Goal: Task Accomplishment & Management: Manage account settings

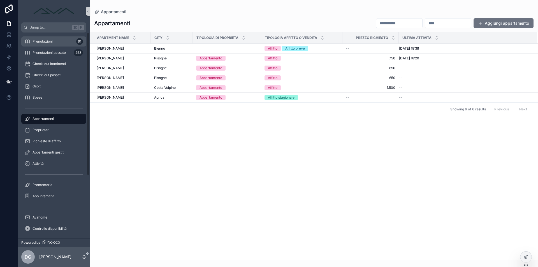
click at [50, 41] on span "Prenotazioni" at bounding box center [43, 41] width 20 height 4
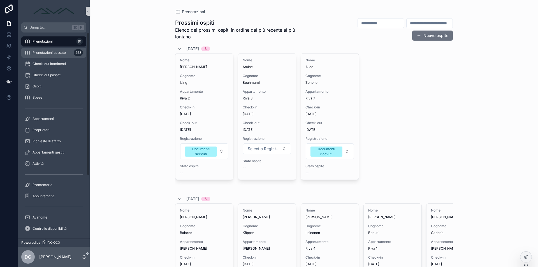
click at [47, 52] on span "Prenotazioni passate" at bounding box center [49, 52] width 33 height 4
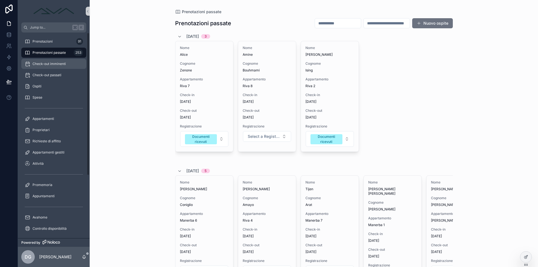
click at [39, 64] on span "Check-out imminenti" at bounding box center [49, 64] width 33 height 4
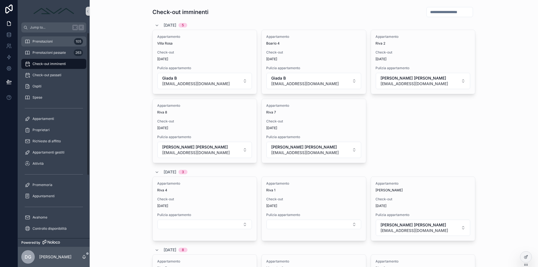
click at [39, 42] on span "Prenotazioni" at bounding box center [43, 41] width 20 height 4
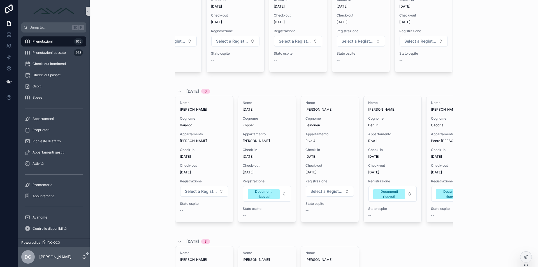
click at [524, 1] on div "Prenotazioni Prossimi ospiti Elenco dei prossimi ospiti in ordine dal più recen…" at bounding box center [314, 25] width 449 height 267
click at [41, 39] on span "Prenotazioni" at bounding box center [43, 41] width 20 height 4
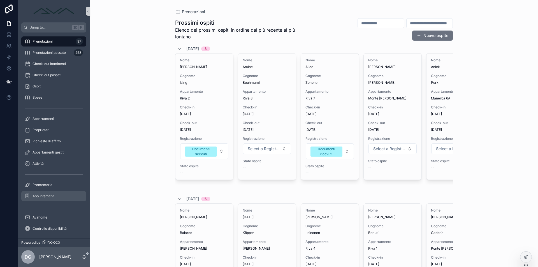
click at [55, 193] on div "Appuntamenti" at bounding box center [54, 196] width 58 height 9
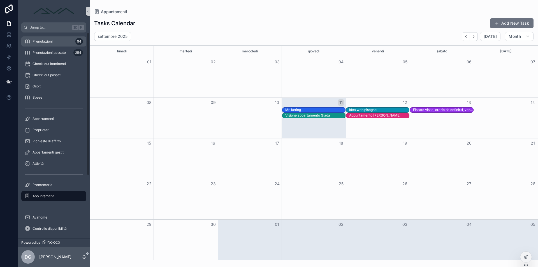
click at [57, 46] on link "Prenotazioni 94" at bounding box center [53, 41] width 65 height 10
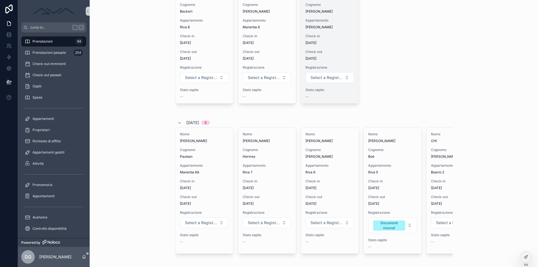
scroll to position [424, 0]
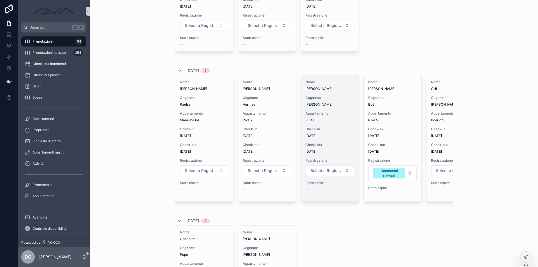
click at [329, 130] on span "Check-in" at bounding box center [330, 129] width 49 height 4
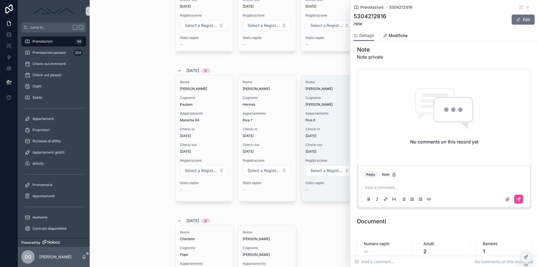
scroll to position [271, 0]
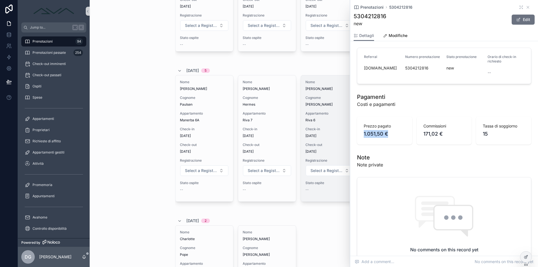
drag, startPoint x: 363, startPoint y: 133, endPoint x: 387, endPoint y: 136, distance: 24.2
click at [387, 136] on div "Prezzo pagato 1.051,50 €" at bounding box center [384, 131] width 55 height 28
click at [393, 148] on div "1 Solo prenotazione 2 Ricevuto documenti 3 Inviato istruzioni check-in Chiama o…" at bounding box center [444, 176] width 188 height 798
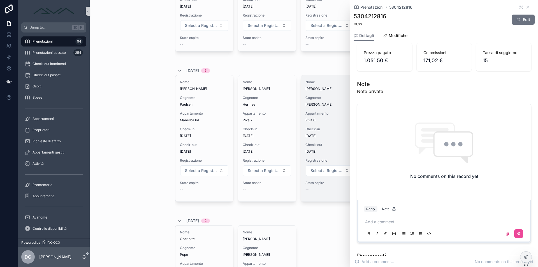
scroll to position [467, 0]
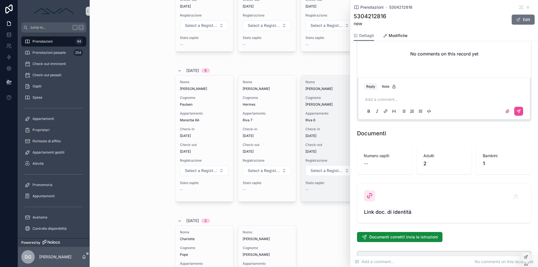
click at [391, 100] on p "scrollable content" at bounding box center [445, 100] width 160 height 6
click at [522, 110] on button "scrollable content" at bounding box center [518, 111] width 9 height 9
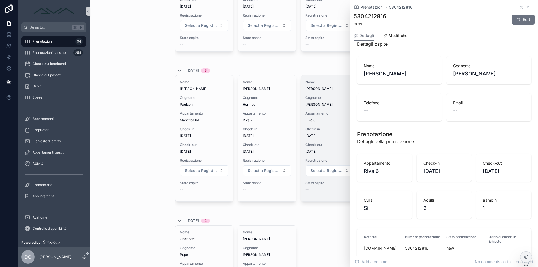
scroll to position [0, 0]
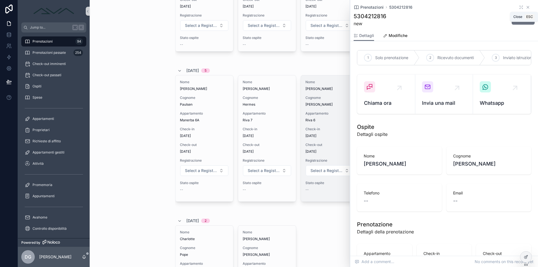
click at [529, 7] on icon "scrollable content" at bounding box center [528, 7] width 4 height 4
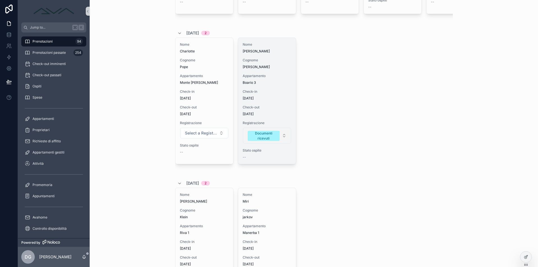
scroll to position [650, 0]
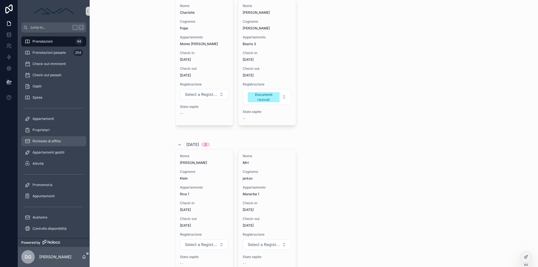
click at [50, 139] on span "Richieste di affitto" at bounding box center [47, 141] width 28 height 4
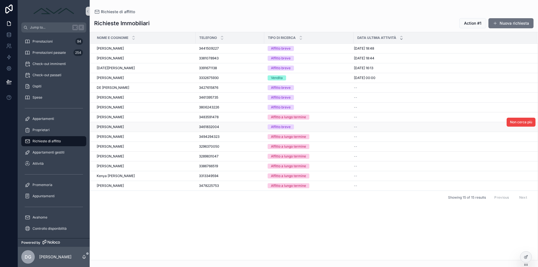
click at [137, 128] on div "Tommaso setaro Tommaso setaro" at bounding box center [145, 127] width 96 height 4
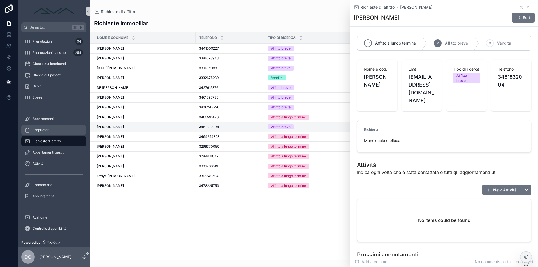
click at [54, 131] on div "Proprietari" at bounding box center [54, 130] width 58 height 9
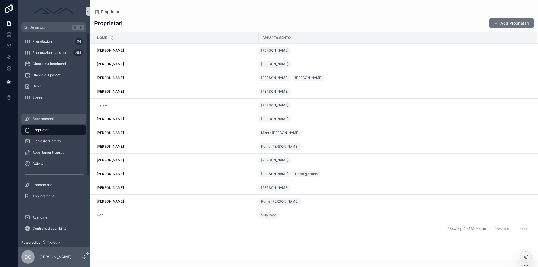
click at [60, 119] on div "Appartamenti" at bounding box center [54, 118] width 58 height 9
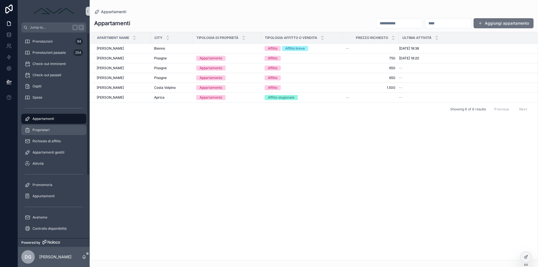
click at [55, 131] on div "Proprietari" at bounding box center [54, 130] width 58 height 9
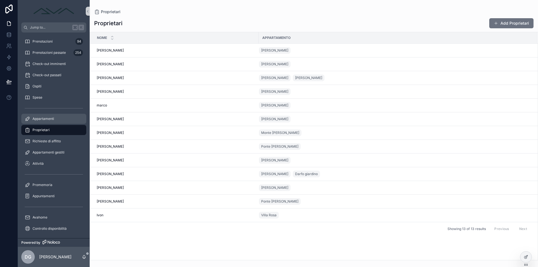
click at [54, 120] on div "Appartamenti" at bounding box center [54, 118] width 58 height 9
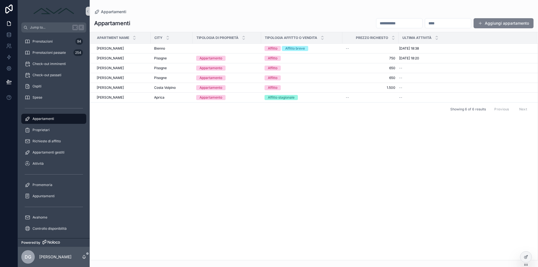
click at [489, 24] on button "Aggiungi appartamento" at bounding box center [504, 23] width 60 height 10
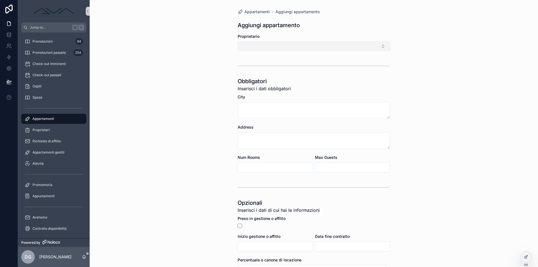
click at [304, 50] on button "Select Button" at bounding box center [314, 46] width 153 height 10
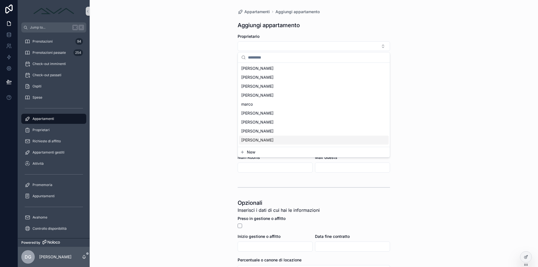
click at [248, 153] on span "New" at bounding box center [251, 152] width 8 height 6
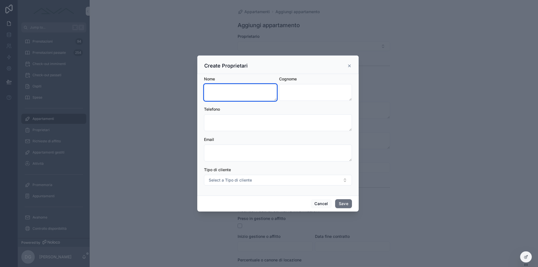
click at [240, 90] on textarea "scrollable content" at bounding box center [240, 92] width 73 height 17
type textarea "********"
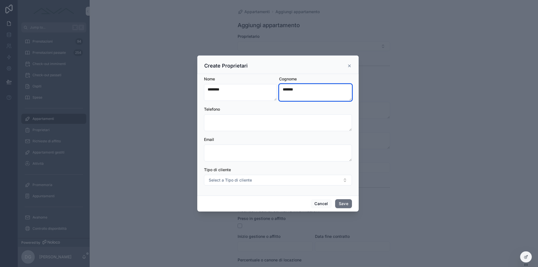
type textarea "*******"
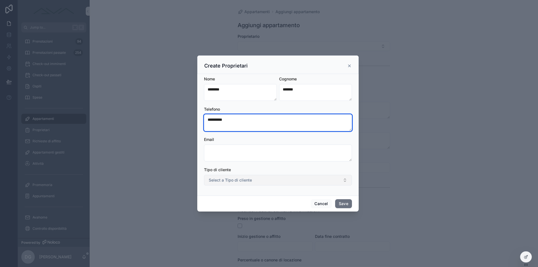
type textarea "**********"
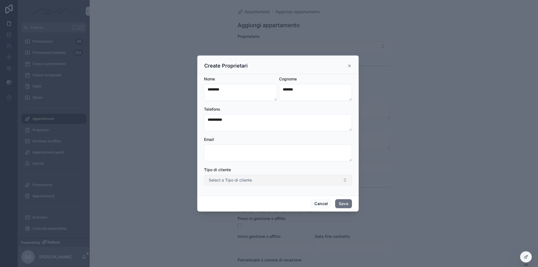
click at [251, 181] on span "Select a Tipo di cliente" at bounding box center [230, 180] width 43 height 6
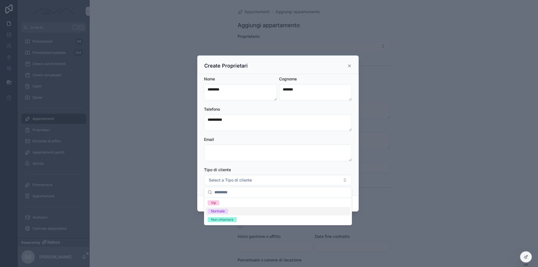
click at [243, 211] on div "Normale" at bounding box center [278, 211] width 145 height 8
click at [377, 184] on div "scrollable content" at bounding box center [269, 133] width 538 height 267
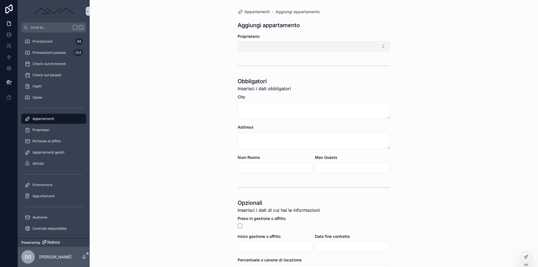
click at [291, 47] on button "Select Button" at bounding box center [314, 46] width 153 height 10
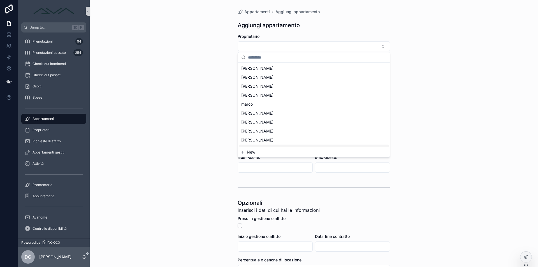
click at [263, 154] on button "New" at bounding box center [313, 152] width 147 height 6
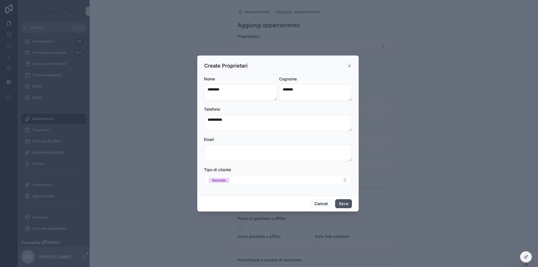
click at [345, 202] on button "Save" at bounding box center [343, 203] width 17 height 9
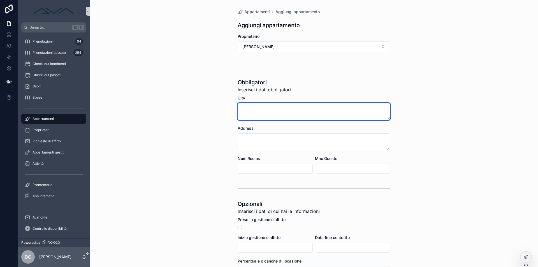
click at [269, 111] on textarea "scrollable content" at bounding box center [314, 111] width 153 height 17
type textarea "*****"
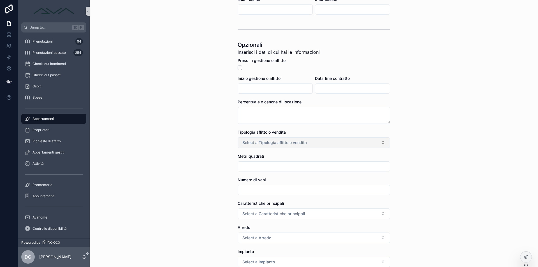
scroll to position [263, 0]
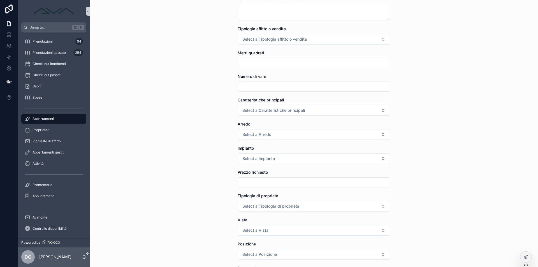
click at [264, 64] on input "scrollable content" at bounding box center [314, 63] width 152 height 8
click at [263, 88] on input "scrollable content" at bounding box center [314, 87] width 152 height 8
type input "*"
click at [262, 115] on button "Select a Caratteristiche principali" at bounding box center [314, 110] width 153 height 11
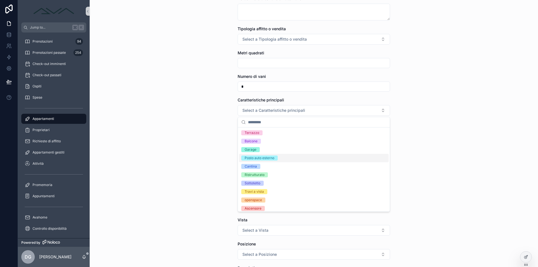
click at [206, 154] on div "Appartamenti Aggiungi appartamento Aggiungi appartamento Proprietario Riccardo …" at bounding box center [314, 133] width 449 height 267
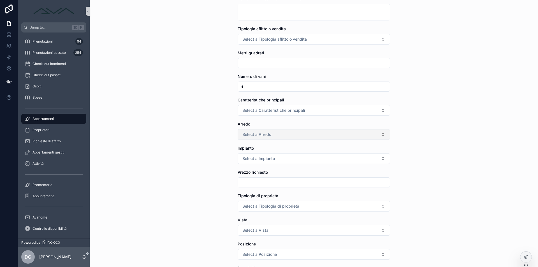
scroll to position [272, 0]
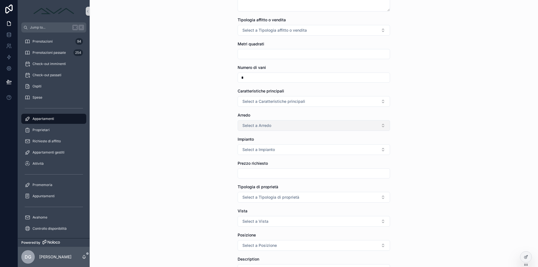
click at [269, 128] on span "Select a Arredo" at bounding box center [257, 126] width 29 height 6
click at [265, 146] on div "Arredato" at bounding box center [314, 148] width 150 height 8
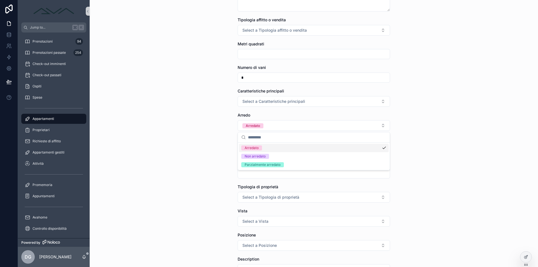
click at [223, 142] on div "Appartamenti Aggiungi appartamento Aggiungi appartamento Proprietario Riccardo …" at bounding box center [314, 133] width 449 height 267
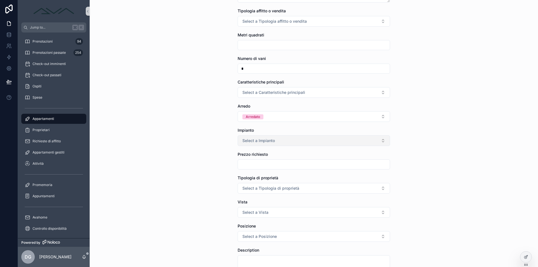
scroll to position [341, 0]
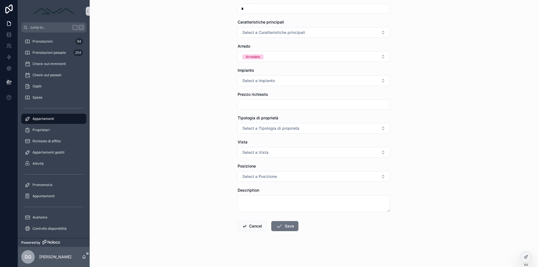
click at [270, 106] on input "scrollable content" at bounding box center [314, 105] width 152 height 8
type input "***"
click at [266, 130] on span "Select a Tipologia di proprietà" at bounding box center [271, 129] width 57 height 6
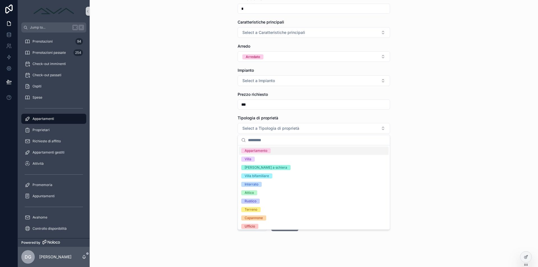
click at [265, 153] on div "Appartamento" at bounding box center [314, 151] width 150 height 8
click at [198, 140] on div "Appartamenti Aggiungi appartamento Aggiungi appartamento Proprietario Riccardo …" at bounding box center [314, 133] width 449 height 267
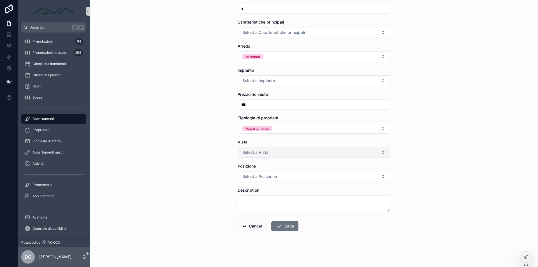
click at [276, 153] on button "Select a Vista" at bounding box center [314, 152] width 153 height 11
click at [260, 184] on div "Montagna" at bounding box center [253, 183] width 16 height 5
click at [219, 179] on div "Appartamenti Aggiungi appartamento Aggiungi appartamento Proprietario Riccardo …" at bounding box center [314, 133] width 449 height 267
click at [273, 178] on span "Select a Posizione" at bounding box center [260, 177] width 34 height 6
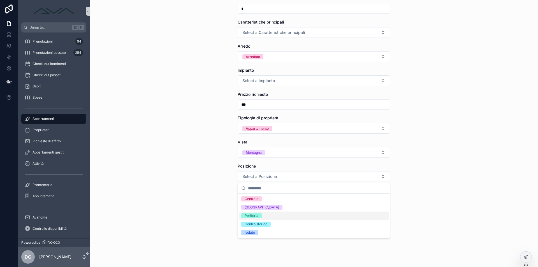
click at [208, 206] on div "Appartamenti Aggiungi appartamento Aggiungi appartamento Proprietario Riccardo …" at bounding box center [314, 133] width 449 height 267
click at [268, 204] on textarea "scrollable content" at bounding box center [314, 203] width 153 height 17
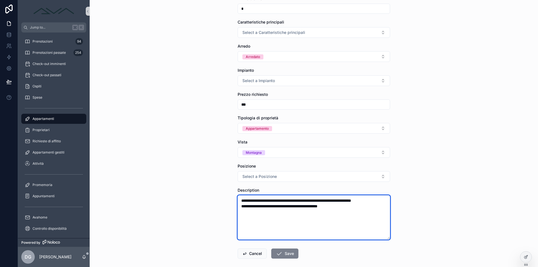
type textarea "**********"
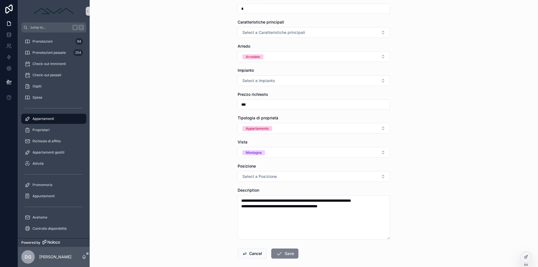
click at [285, 255] on button "Save" at bounding box center [284, 254] width 27 height 10
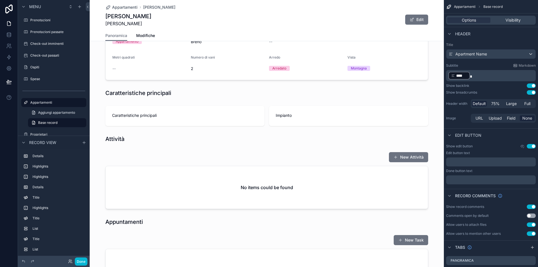
scroll to position [413, 0]
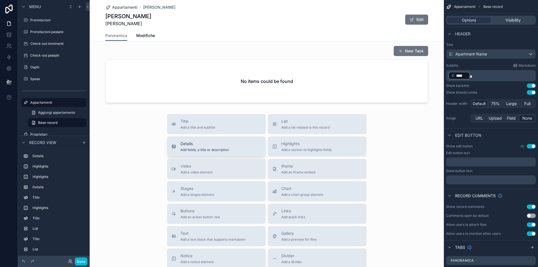
click at [196, 146] on span "Details" at bounding box center [205, 144] width 49 height 6
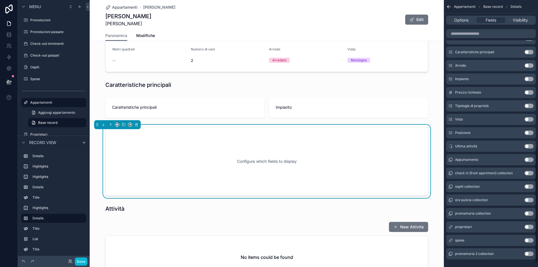
scroll to position [273, 0]
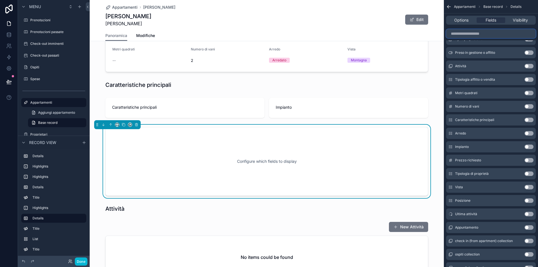
click at [462, 33] on input "scrollable content" at bounding box center [491, 33] width 90 height 9
type input "*"
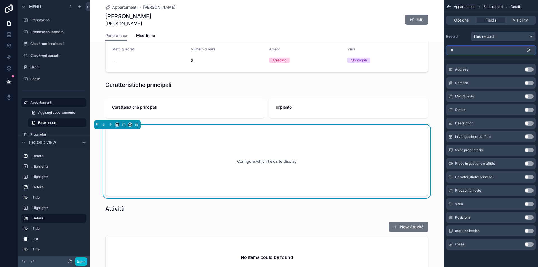
scroll to position [0, 0]
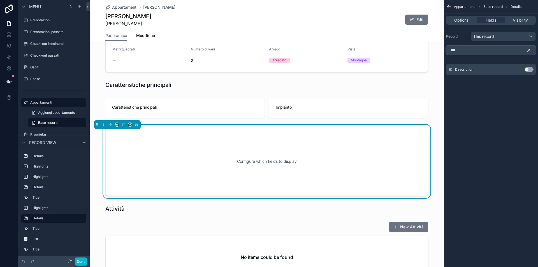
type input "***"
click at [530, 69] on button "Use setting" at bounding box center [529, 69] width 9 height 4
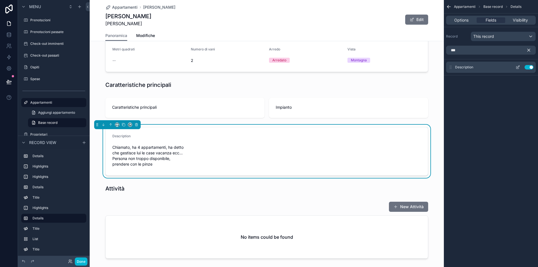
click at [520, 67] on button "scrollable content" at bounding box center [518, 67] width 9 height 4
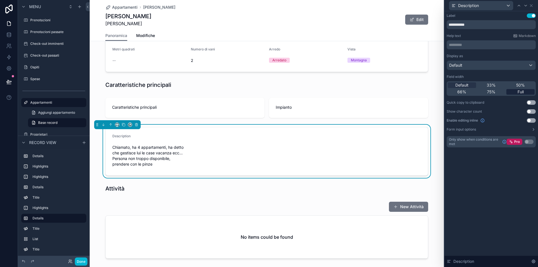
click at [516, 91] on div "Full" at bounding box center [521, 92] width 28 height 6
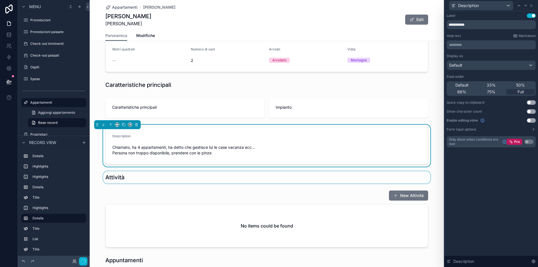
click at [176, 177] on div "scrollable content" at bounding box center [267, 177] width 354 height 12
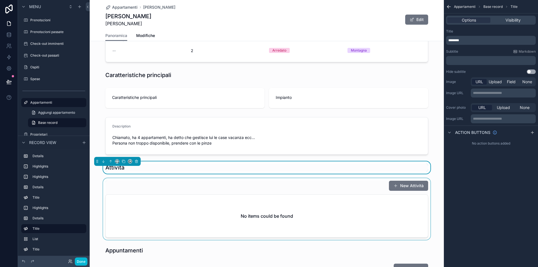
scroll to position [285, 0]
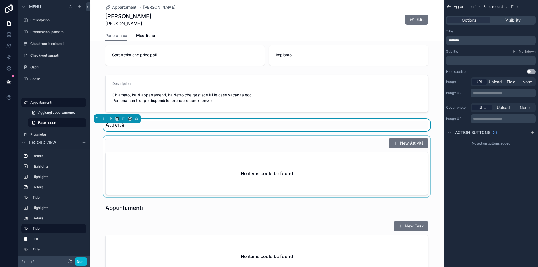
click at [198, 167] on div "scrollable content" at bounding box center [267, 167] width 354 height 62
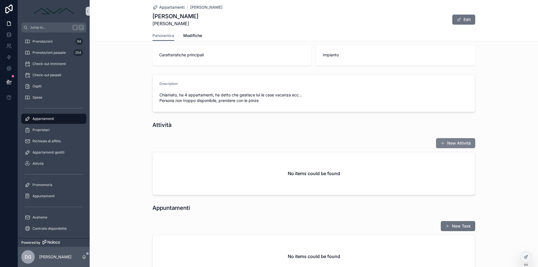
click at [468, 144] on button "New Attività" at bounding box center [455, 143] width 39 height 10
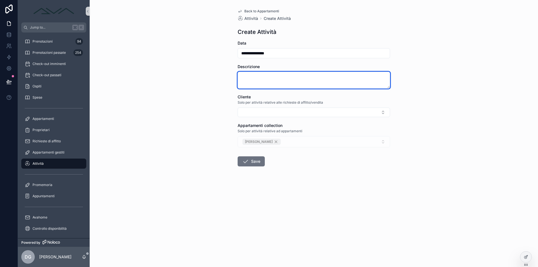
click at [270, 75] on textarea "scrollable content" at bounding box center [314, 80] width 153 height 17
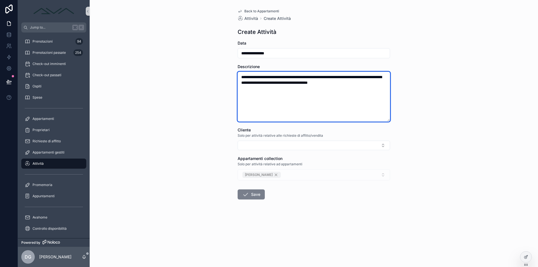
type textarea "**********"
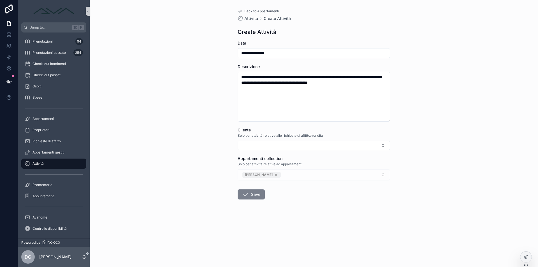
click at [243, 199] on button "Save" at bounding box center [251, 195] width 27 height 10
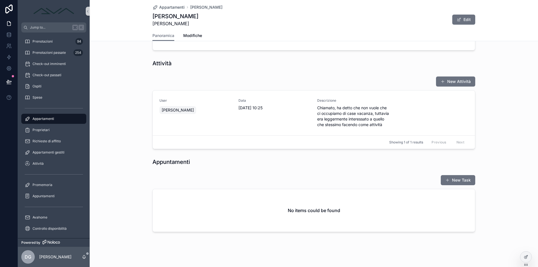
scroll to position [349, 0]
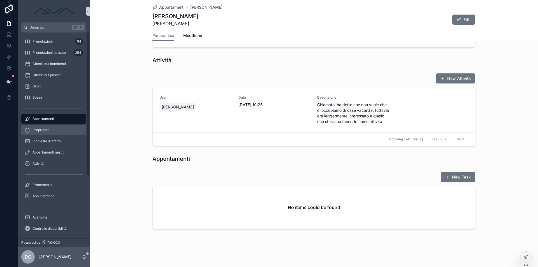
click at [47, 128] on span "Proprietari" at bounding box center [41, 130] width 17 height 4
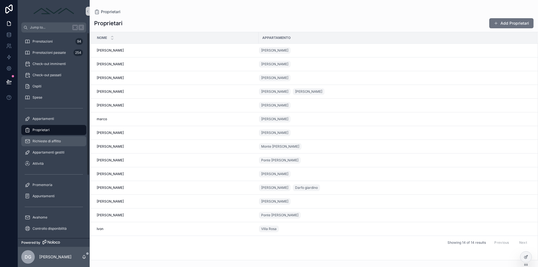
click at [41, 141] on span "Richieste di affitto" at bounding box center [47, 141] width 28 height 4
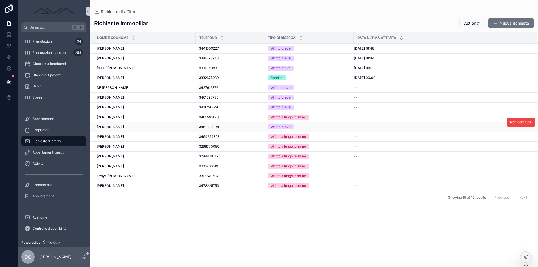
click at [198, 128] on td "3461832004 3461832004" at bounding box center [230, 127] width 69 height 10
click at [140, 128] on div "Tommaso setaro Tommaso setaro" at bounding box center [145, 127] width 96 height 4
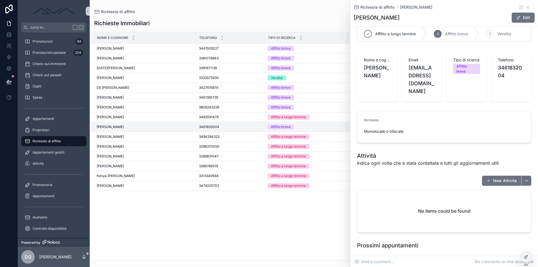
scroll to position [30, 0]
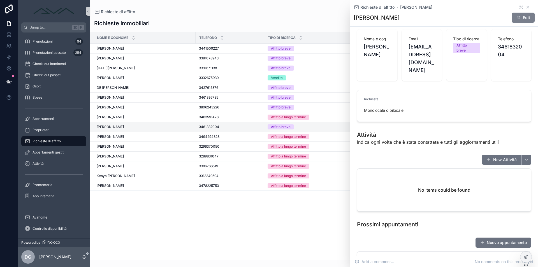
click at [518, 17] on span "scrollable content" at bounding box center [518, 17] width 4 height 4
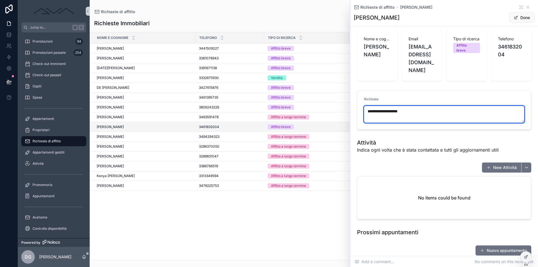
click at [430, 106] on textarea "**********" at bounding box center [444, 114] width 160 height 17
drag, startPoint x: 429, startPoint y: 105, endPoint x: 367, endPoint y: 104, distance: 62.3
click at [367, 106] on textarea "**********" at bounding box center [444, 114] width 160 height 17
click at [422, 106] on textarea "**********" at bounding box center [444, 114] width 160 height 17
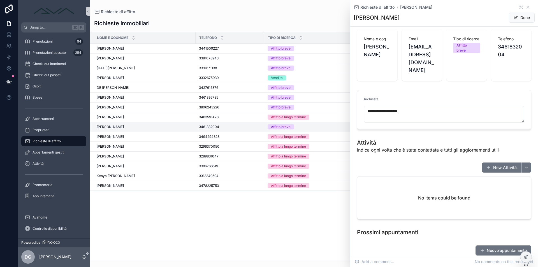
drag, startPoint x: 421, startPoint y: 105, endPoint x: 357, endPoint y: 47, distance: 85.8
click at [357, 47] on div "Nome e cognome Tommaso setaro" at bounding box center [377, 55] width 40 height 52
drag, startPoint x: 365, startPoint y: 47, endPoint x: 378, endPoint y: 58, distance: 17.1
click at [378, 58] on span "Tommaso setaro" at bounding box center [377, 51] width 27 height 16
click at [382, 56] on span "Tommaso setaro" at bounding box center [377, 51] width 27 height 16
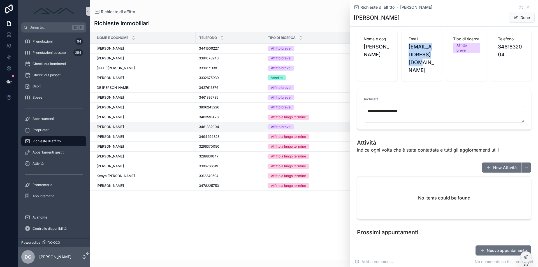
drag, startPoint x: 408, startPoint y: 45, endPoint x: 417, endPoint y: 63, distance: 19.4
click at [417, 63] on div "Email tsetaro52@gmail.com" at bounding box center [422, 55] width 40 height 52
click at [417, 63] on span "tsetaro52@gmail.com" at bounding box center [422, 58] width 27 height 31
drag, startPoint x: 408, startPoint y: 45, endPoint x: 426, endPoint y: 63, distance: 25.4
click at [426, 63] on div "Email tsetaro52@gmail.com" at bounding box center [422, 55] width 40 height 52
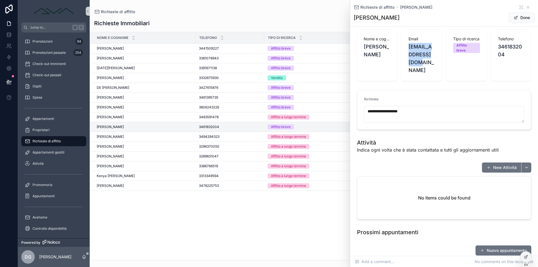
click at [422, 63] on span "tsetaro52@gmail.com" at bounding box center [422, 58] width 27 height 31
drag, startPoint x: 418, startPoint y: 61, endPoint x: 408, endPoint y: 40, distance: 23.8
click at [408, 40] on div "Email tsetaro52@gmail.com" at bounding box center [422, 55] width 40 height 52
click at [417, 57] on span "tsetaro52@gmail.com" at bounding box center [422, 58] width 27 height 31
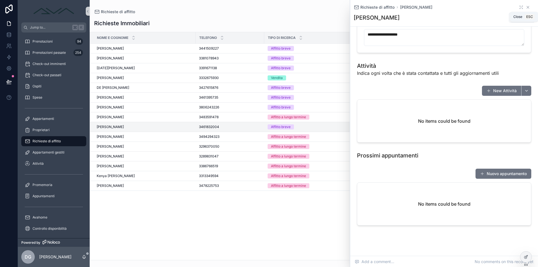
click at [528, 6] on icon "scrollable content" at bounding box center [528, 7] width 4 height 4
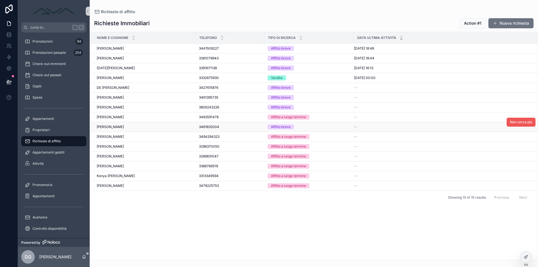
click at [520, 123] on span "Non cerca più" at bounding box center [521, 122] width 22 height 4
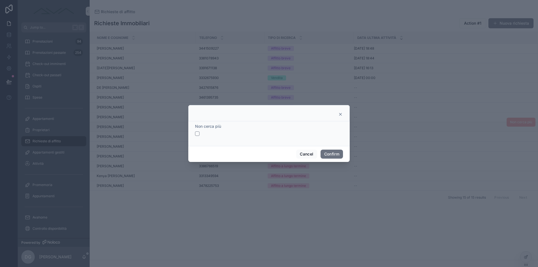
click at [199, 135] on button "button" at bounding box center [197, 133] width 4 height 4
click at [339, 153] on button "Confirm" at bounding box center [332, 154] width 22 height 9
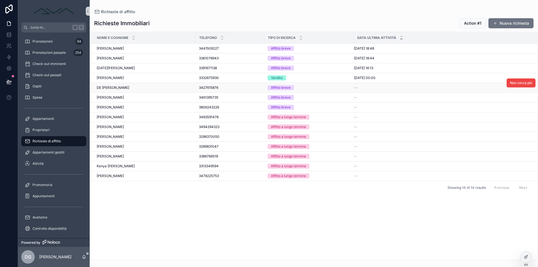
click at [151, 89] on div "DE FALCO DAVIDE DE FALCO DAVIDE" at bounding box center [145, 88] width 96 height 4
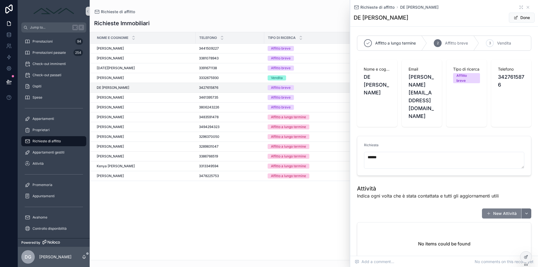
click at [495, 209] on button "New Attività" at bounding box center [501, 214] width 39 height 10
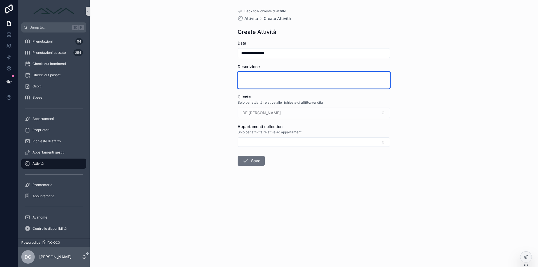
click at [295, 78] on textarea "scrollable content" at bounding box center [314, 80] width 153 height 17
type textarea "**********"
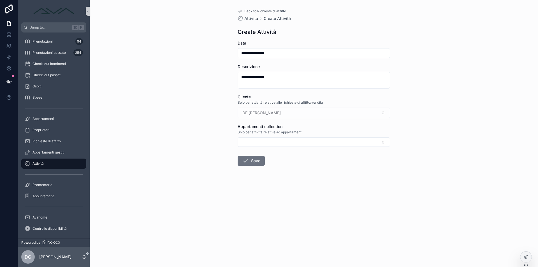
click at [254, 162] on button "Save" at bounding box center [251, 161] width 27 height 10
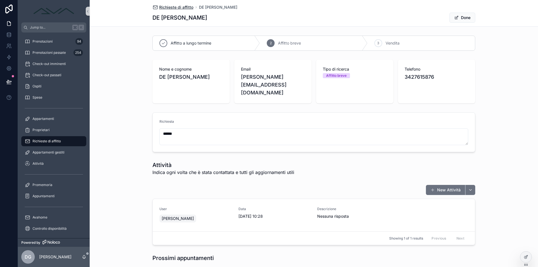
click at [178, 8] on span "Richieste di affitto" at bounding box center [176, 7] width 34 height 6
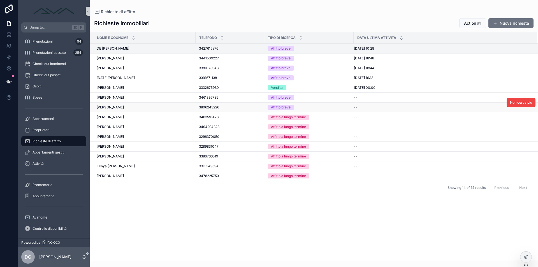
click at [484, 108] on div "--" at bounding box center [442, 107] width 177 height 4
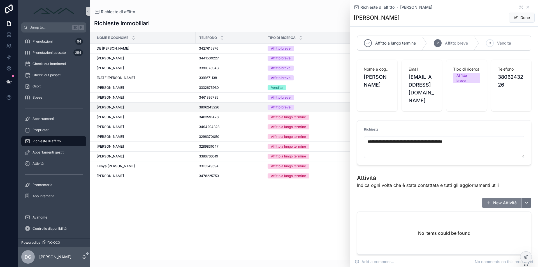
click at [500, 198] on button "New Attività" at bounding box center [501, 203] width 39 height 10
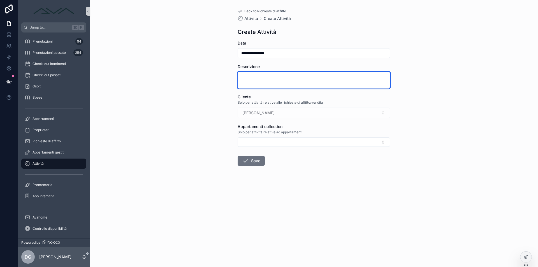
click at [282, 76] on textarea "scrollable content" at bounding box center [314, 80] width 153 height 17
type textarea "**********"
type input "**********"
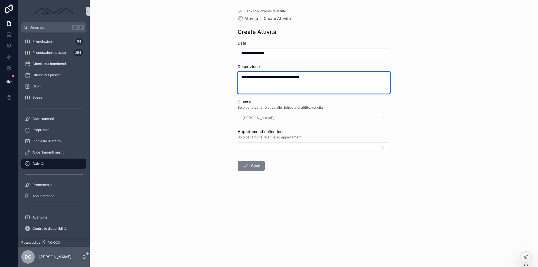
type textarea "**********"
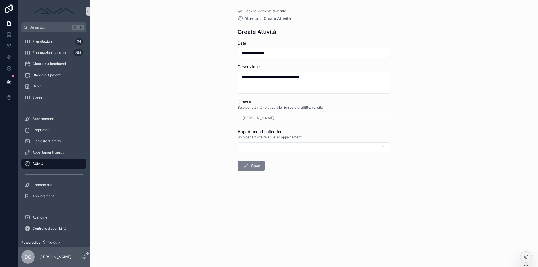
click at [260, 165] on button "Save" at bounding box center [251, 166] width 27 height 10
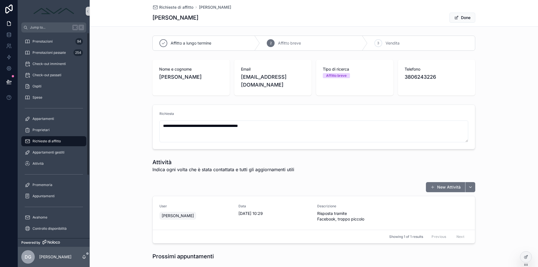
click at [55, 139] on div "Richieste di affitto" at bounding box center [54, 141] width 58 height 9
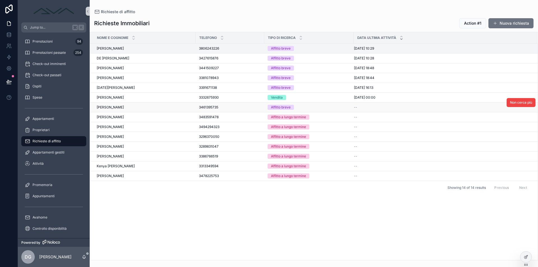
click at [352, 107] on td "Affitto breve" at bounding box center [308, 108] width 89 height 10
click at [393, 108] on div "--" at bounding box center [442, 107] width 177 height 4
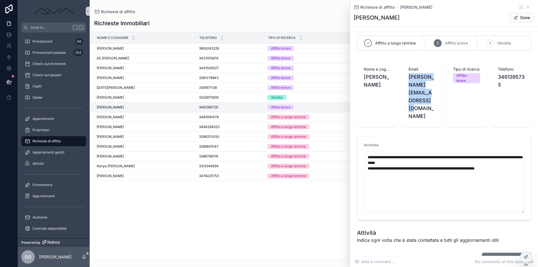
drag, startPoint x: 423, startPoint y: 100, endPoint x: 407, endPoint y: 79, distance: 27.4
click at [407, 79] on div "Email romina@studiotecnicomondini.it" at bounding box center [422, 93] width 40 height 67
click at [404, 78] on div "Email romina@studiotecnicomondini.it" at bounding box center [422, 93] width 40 height 67
drag, startPoint x: 407, startPoint y: 78, endPoint x: 420, endPoint y: 103, distance: 28.1
click at [420, 103] on div "Email romina@studiotecnicomondini.it" at bounding box center [422, 93] width 40 height 67
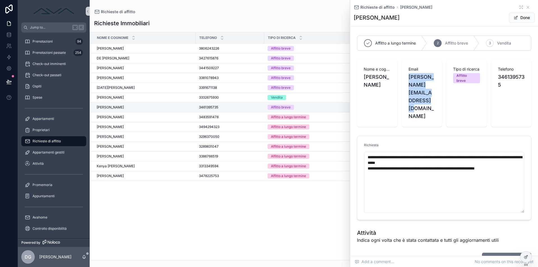
click at [414, 102] on span "romina@studiotecnicomondini.it" at bounding box center [422, 96] width 27 height 47
drag, startPoint x: 414, startPoint y: 100, endPoint x: 402, endPoint y: 77, distance: 25.1
click at [402, 77] on div "Email romina@studiotecnicomondini.it" at bounding box center [422, 93] width 40 height 67
click at [401, 81] on div "Nome e cognome Romina Letizia Mondini Email romina@studiotecnicomondini.it Tipo…" at bounding box center [444, 93] width 174 height 67
drag, startPoint x: 407, startPoint y: 75, endPoint x: 416, endPoint y: 101, distance: 27.2
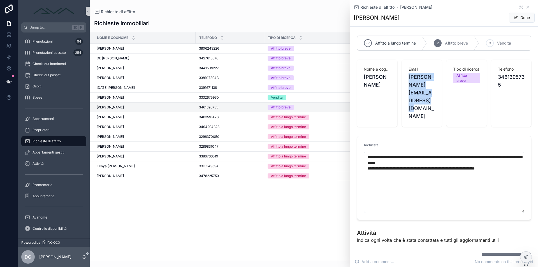
click at [416, 101] on div "Email romina@studiotecnicomondini.it" at bounding box center [422, 93] width 40 height 67
click at [417, 102] on span "romina@studiotecnicomondini.it" at bounding box center [422, 96] width 27 height 47
drag, startPoint x: 415, startPoint y: 97, endPoint x: 406, endPoint y: 77, distance: 22.0
click at [406, 77] on div "Email romina@studiotecnicomondini.it" at bounding box center [422, 93] width 40 height 67
click at [415, 100] on span "romina@studiotecnicomondini.it" at bounding box center [422, 96] width 27 height 47
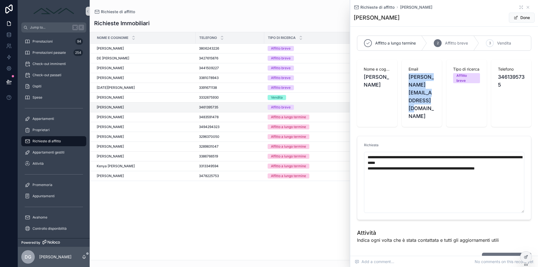
drag, startPoint x: 409, startPoint y: 76, endPoint x: 417, endPoint y: 100, distance: 25.1
click at [417, 100] on span "romina@studiotecnicomondini.it" at bounding box center [422, 96] width 27 height 47
click at [419, 101] on span "romina@studiotecnicomondini.it" at bounding box center [422, 96] width 27 height 47
drag, startPoint x: 417, startPoint y: 100, endPoint x: 408, endPoint y: 78, distance: 24.1
click at [408, 78] on div "Email romina@studiotecnicomondini.it" at bounding box center [422, 93] width 40 height 67
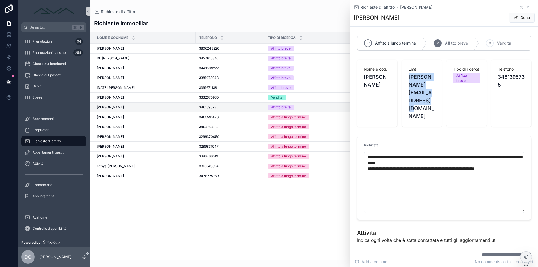
click at [405, 77] on div "Email romina@studiotecnicomondini.it" at bounding box center [422, 93] width 40 height 67
drag, startPoint x: 407, startPoint y: 75, endPoint x: 417, endPoint y: 103, distance: 29.7
click at [417, 103] on div "Email romina@studiotecnicomondini.it" at bounding box center [422, 93] width 40 height 67
click at [417, 103] on span "romina@studiotecnicomondini.it" at bounding box center [422, 96] width 27 height 47
drag, startPoint x: 415, startPoint y: 100, endPoint x: 407, endPoint y: 73, distance: 28.1
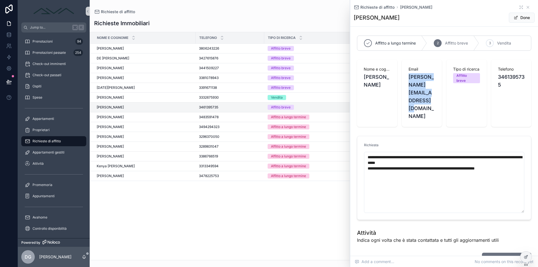
click at [407, 73] on div "Email romina@studiotecnicomondini.it" at bounding box center [422, 93] width 40 height 67
click at [421, 97] on span "romina@studiotecnicomondini.it" at bounding box center [422, 96] width 27 height 47
drag, startPoint x: 431, startPoint y: 76, endPoint x: 431, endPoint y: 91, distance: 14.6
click at [431, 91] on span "romina@studiotecnicomondini.it" at bounding box center [422, 96] width 27 height 47
click at [437, 96] on div "Email romina@studiotecnicomondini.it" at bounding box center [422, 93] width 40 height 67
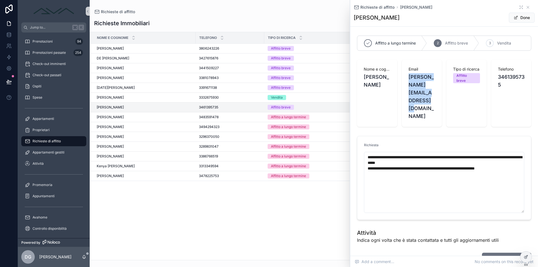
drag, startPoint x: 418, startPoint y: 99, endPoint x: 408, endPoint y: 75, distance: 25.8
click at [408, 75] on div "Email romina@studiotecnicomondini.it" at bounding box center [422, 93] width 40 height 67
click at [415, 84] on span "romina@studiotecnicomondini.it" at bounding box center [422, 96] width 27 height 47
drag, startPoint x: 409, startPoint y: 77, endPoint x: 418, endPoint y: 100, distance: 24.9
click at [418, 100] on span "romina@studiotecnicomondini.it" at bounding box center [422, 96] width 27 height 47
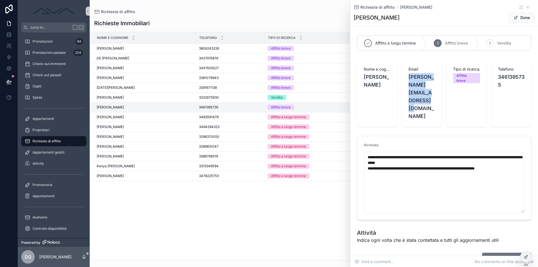
drag, startPoint x: 418, startPoint y: 100, endPoint x: 408, endPoint y: 78, distance: 23.9
click at [409, 78] on span "romina@studiotecnicomondini.it" at bounding box center [422, 96] width 27 height 47
click at [418, 97] on span "romina@studiotecnicomondini.it" at bounding box center [422, 96] width 27 height 47
drag, startPoint x: 416, startPoint y: 103, endPoint x: 407, endPoint y: 80, distance: 25.3
click at [407, 79] on div "Email romina@studiotecnicomondini.it" at bounding box center [422, 93] width 40 height 67
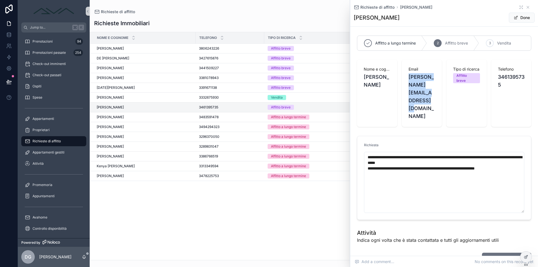
click at [417, 100] on span "romina@studiotecnicomondini.it" at bounding box center [422, 96] width 27 height 47
drag, startPoint x: 416, startPoint y: 100, endPoint x: 429, endPoint y: 76, distance: 26.5
click at [429, 76] on span "romina@studiotecnicomondini.it" at bounding box center [422, 96] width 27 height 47
click at [429, 84] on span "romina@studiotecnicomondini.it" at bounding box center [422, 96] width 27 height 47
drag, startPoint x: 412, startPoint y: 102, endPoint x: 430, endPoint y: 76, distance: 31.5
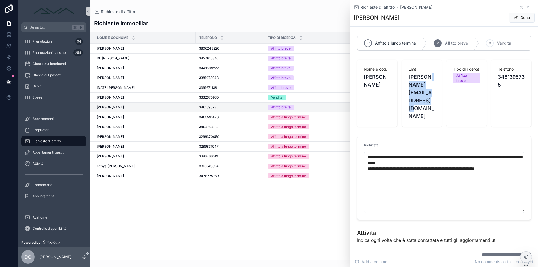
click at [430, 76] on span "romina@studiotecnicomondini.it" at bounding box center [422, 96] width 27 height 47
click at [431, 89] on span "romina@studiotecnicomondini.it" at bounding box center [422, 96] width 27 height 47
drag, startPoint x: 420, startPoint y: 100, endPoint x: 431, endPoint y: 78, distance: 25.1
click at [431, 78] on span "romina@studiotecnicomondini.it" at bounding box center [422, 96] width 27 height 47
click at [424, 98] on span "romina@studiotecnicomondini.it" at bounding box center [422, 96] width 27 height 47
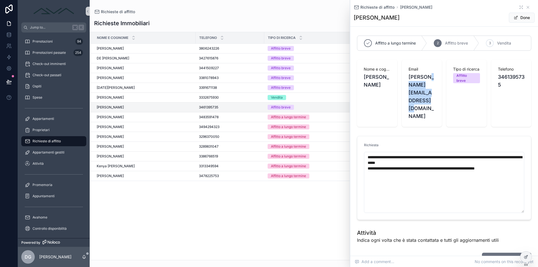
drag, startPoint x: 421, startPoint y: 100, endPoint x: 431, endPoint y: 76, distance: 25.3
click at [431, 76] on span "romina@studiotecnicomondini.it" at bounding box center [422, 96] width 27 height 47
click at [426, 98] on span "romina@studiotecnicomondini.it" at bounding box center [422, 96] width 27 height 47
drag, startPoint x: 426, startPoint y: 98, endPoint x: 428, endPoint y: 79, distance: 18.9
click at [428, 79] on span "romina@studiotecnicomondini.it" at bounding box center [422, 96] width 27 height 47
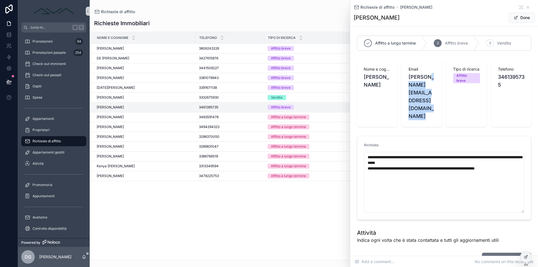
click at [429, 77] on span "romina@studiotecnicomondini.it" at bounding box center [422, 96] width 27 height 47
drag, startPoint x: 431, startPoint y: 78, endPoint x: 430, endPoint y: 96, distance: 18.2
click at [430, 96] on span "romina@studiotecnicomondini.it" at bounding box center [422, 96] width 27 height 47
click at [499, 253] on button "New Attività" at bounding box center [501, 258] width 39 height 10
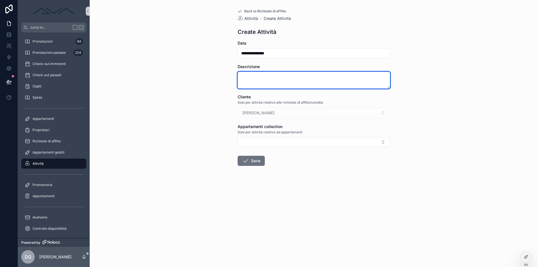
click at [297, 77] on textarea "scrollable content" at bounding box center [314, 80] width 153 height 17
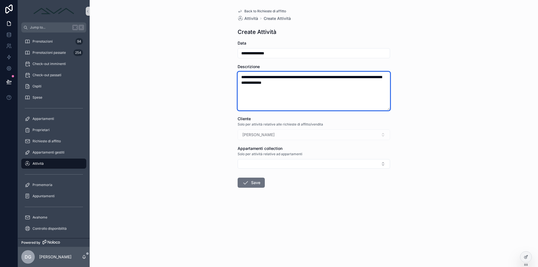
type textarea "**********"
type input "**********"
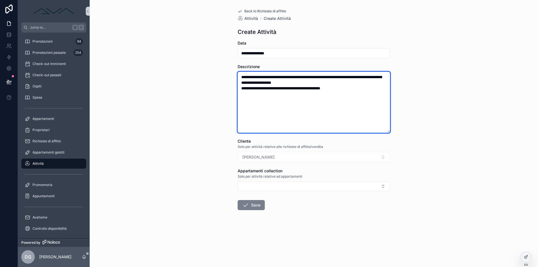
type textarea "**********"
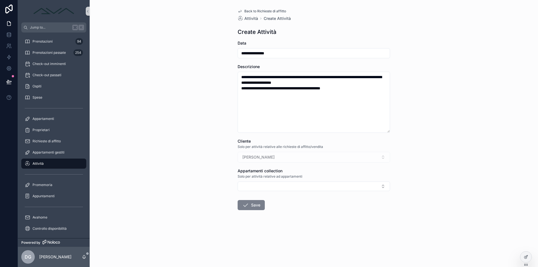
click at [254, 204] on button "Save" at bounding box center [251, 205] width 27 height 10
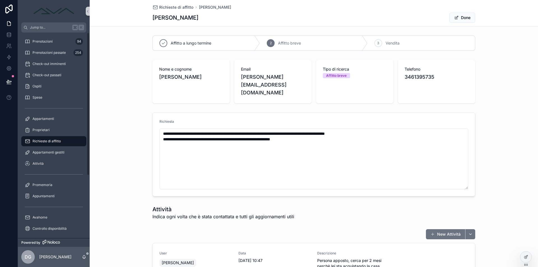
click at [52, 137] on div "Richieste di affitto" at bounding box center [54, 141] width 58 height 9
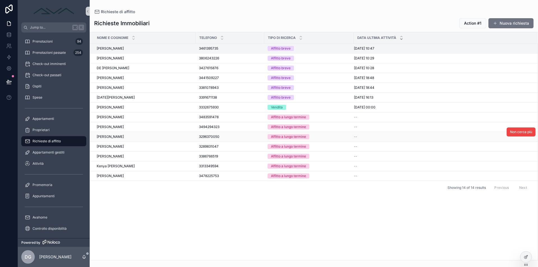
click at [374, 137] on div "--" at bounding box center [442, 137] width 177 height 4
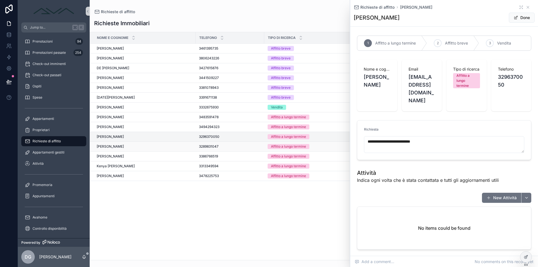
click at [175, 146] on div "Corcodel Cristinel Corcodel Cristinel" at bounding box center [145, 146] width 96 height 4
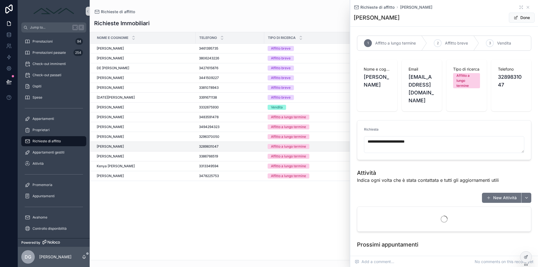
click at [175, 138] on div "Francesca Blasiello Francesca Blasiello" at bounding box center [145, 137] width 96 height 4
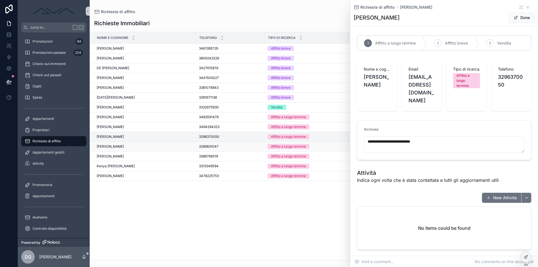
click at [167, 148] on div "Corcodel Cristinel Corcodel Cristinel" at bounding box center [145, 146] width 96 height 4
click at [529, 8] on icon "scrollable content" at bounding box center [528, 7] width 4 height 4
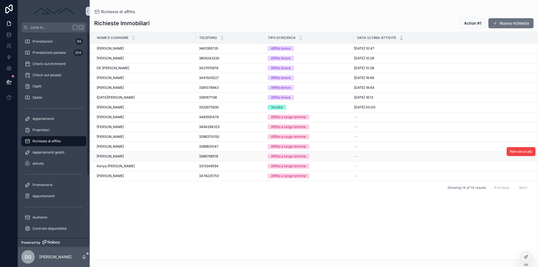
click at [141, 157] on div "Loriano Berti Loriano Berti" at bounding box center [145, 156] width 96 height 4
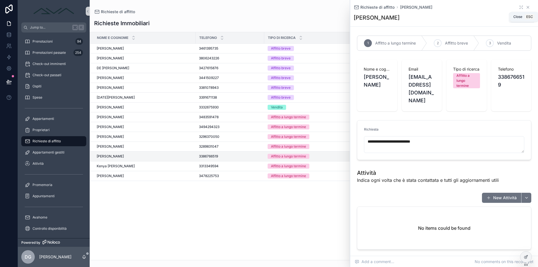
click at [527, 8] on icon "scrollable content" at bounding box center [528, 7] width 4 height 4
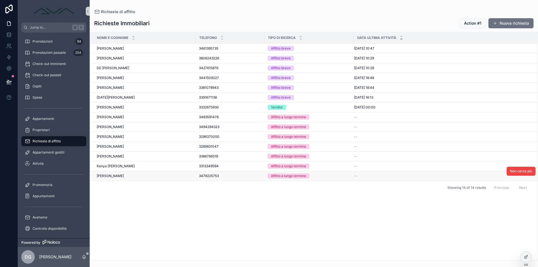
click at [142, 175] on div "Pietro Pedretti Pietro Pedretti" at bounding box center [145, 176] width 96 height 4
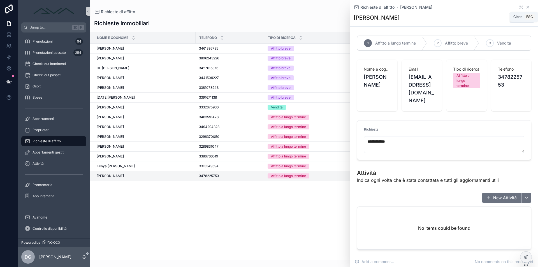
click at [527, 7] on icon "scrollable content" at bounding box center [528, 7] width 4 height 4
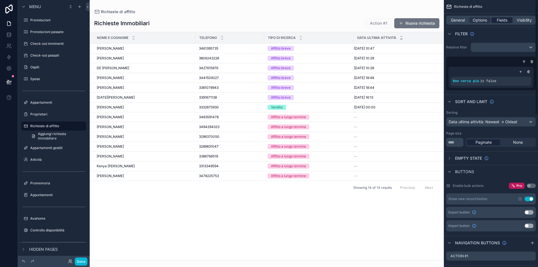
click at [501, 20] on span "Fields" at bounding box center [502, 20] width 11 height 6
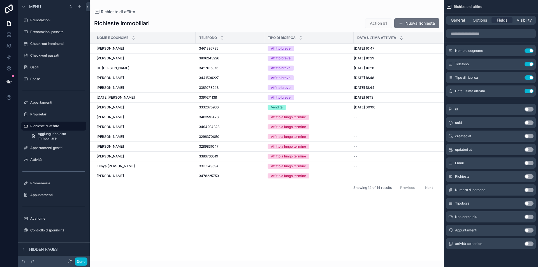
click at [529, 244] on button "Use setting" at bounding box center [529, 244] width 9 height 4
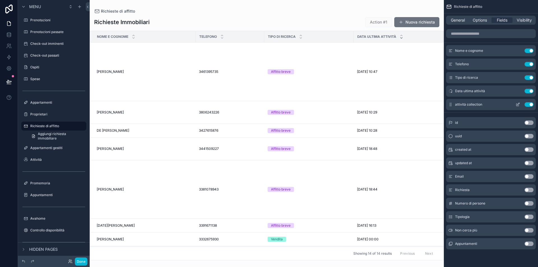
click at [518, 103] on icon "scrollable content" at bounding box center [518, 104] width 4 height 4
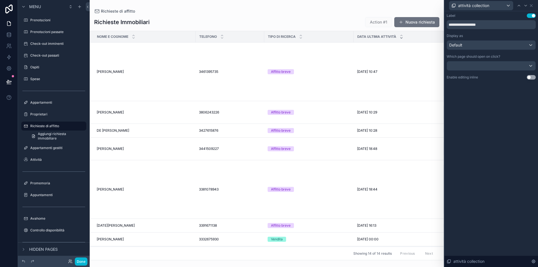
click at [501, 43] on div "Default" at bounding box center [491, 45] width 89 height 9
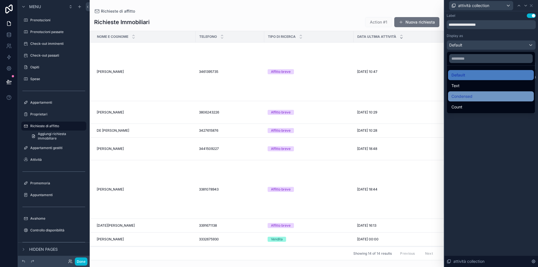
click at [484, 95] on div "Condensed" at bounding box center [491, 96] width 79 height 7
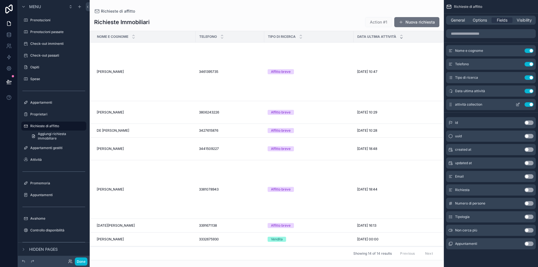
click at [517, 103] on icon "scrollable content" at bounding box center [518, 104] width 4 height 4
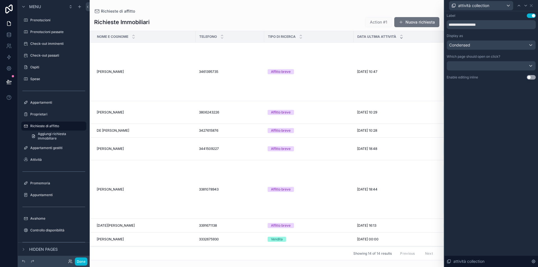
click at [479, 44] on div "Condensed" at bounding box center [491, 45] width 89 height 9
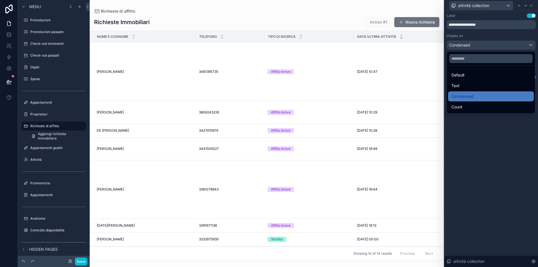
click at [472, 80] on ul "Default Text Condensed Count" at bounding box center [491, 90] width 88 height 48
click at [472, 85] on div "Text" at bounding box center [491, 85] width 79 height 7
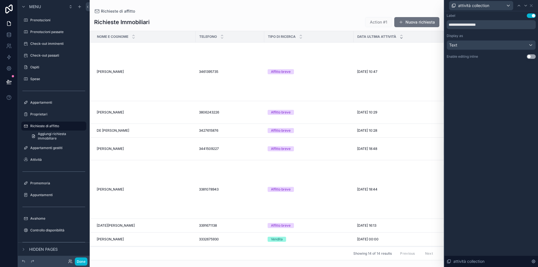
click at [486, 46] on div "Text" at bounding box center [491, 45] width 89 height 9
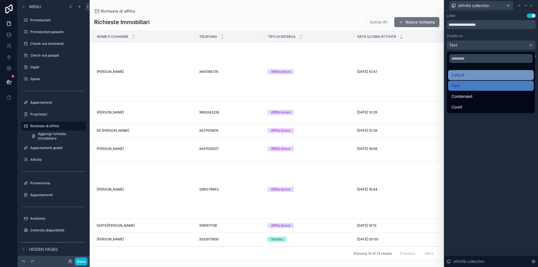
click at [474, 77] on div "Default" at bounding box center [491, 75] width 79 height 7
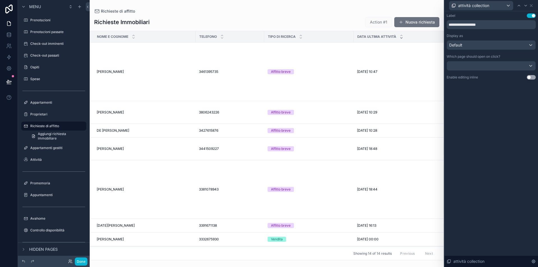
click at [491, 66] on div at bounding box center [491, 65] width 89 height 9
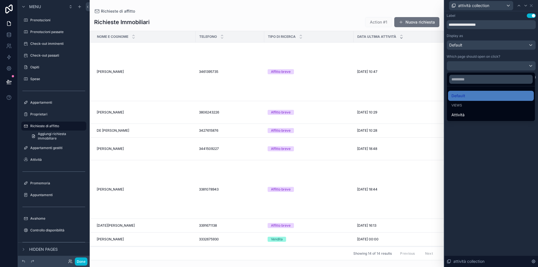
click at [532, 4] on div at bounding box center [492, 133] width 94 height 267
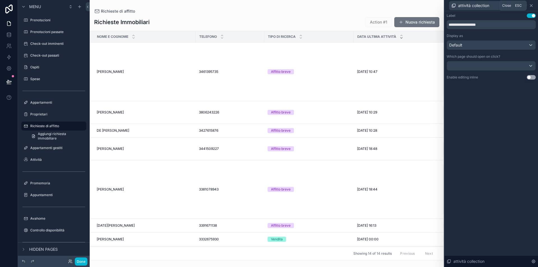
click at [532, 6] on icon at bounding box center [531, 5] width 4 height 4
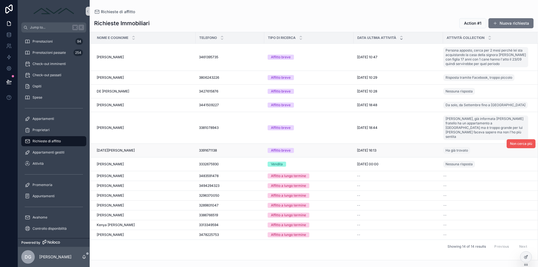
click at [522, 142] on span "Non cerca più" at bounding box center [521, 144] width 22 height 4
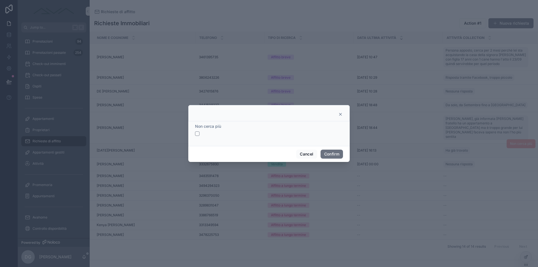
click at [198, 133] on button "button" at bounding box center [197, 133] width 4 height 4
click at [334, 154] on button "Confirm" at bounding box center [332, 154] width 22 height 9
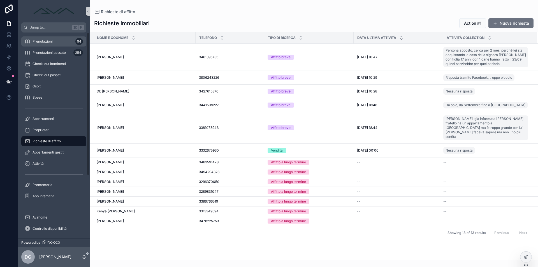
click at [53, 41] on div "Prenotazioni 94" at bounding box center [54, 41] width 58 height 9
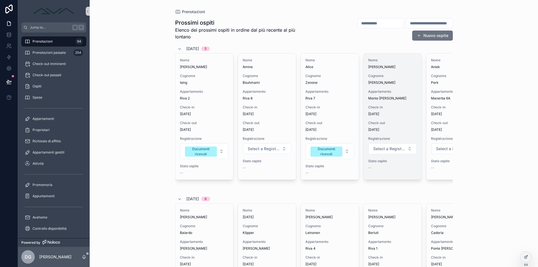
click at [401, 113] on span "[DATE]" at bounding box center [392, 114] width 49 height 4
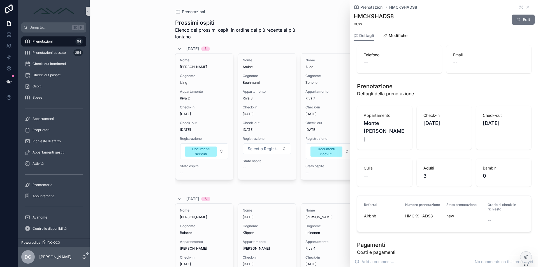
scroll to position [160, 0]
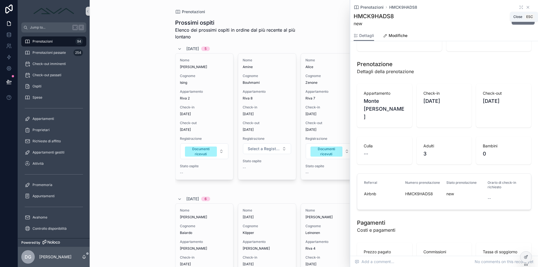
click at [528, 7] on icon "scrollable content" at bounding box center [528, 7] width 4 height 4
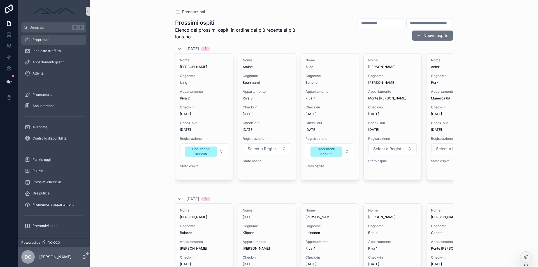
click at [54, 41] on div "Proprietari" at bounding box center [54, 39] width 58 height 9
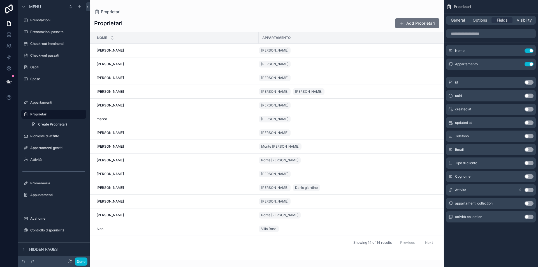
click at [530, 190] on button "Use setting" at bounding box center [529, 190] width 9 height 4
click at [530, 77] on button "Use setting" at bounding box center [529, 77] width 9 height 4
click at [530, 204] on button "Use setting" at bounding box center [529, 203] width 9 height 4
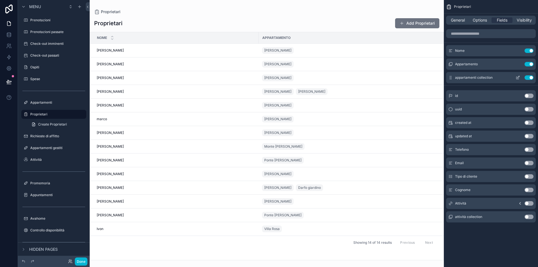
click at [530, 77] on button "Use setting" at bounding box center [529, 77] width 9 height 4
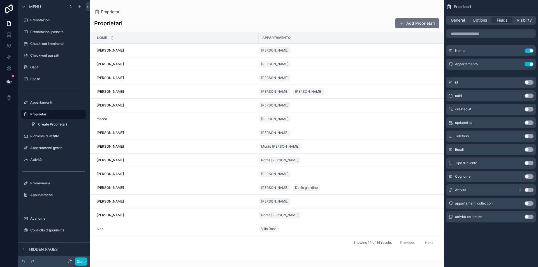
click at [531, 162] on button "Use setting" at bounding box center [529, 163] width 9 height 4
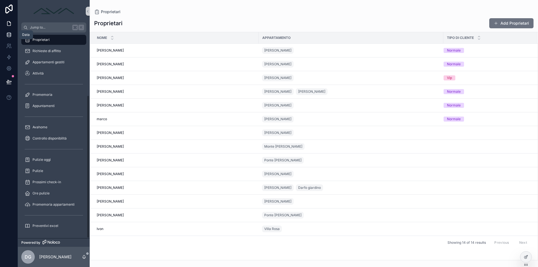
click at [5, 31] on link at bounding box center [9, 34] width 18 height 11
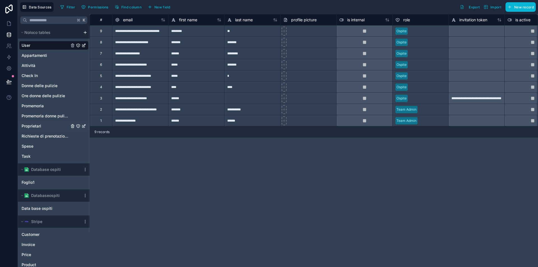
click at [41, 127] on span "Proprietari" at bounding box center [32, 126] width 20 height 6
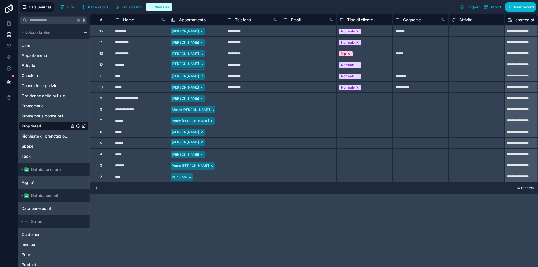
click at [160, 6] on span "New field" at bounding box center [162, 7] width 16 height 4
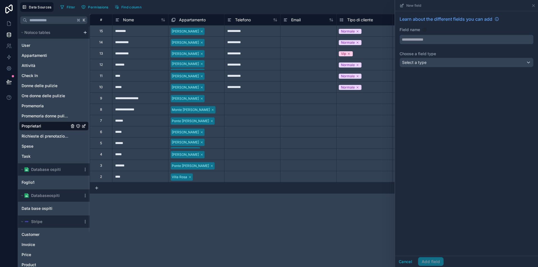
click at [438, 40] on input "text" at bounding box center [466, 39] width 133 height 9
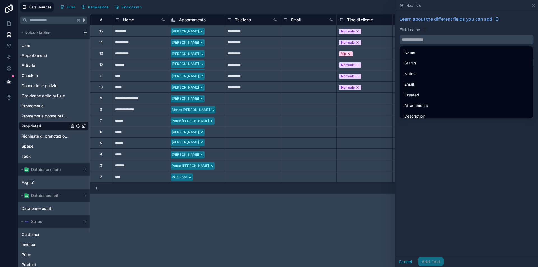
type input "*"
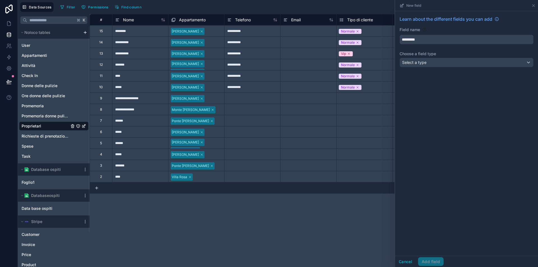
type input "*********"
click at [446, 65] on div "Select a type" at bounding box center [466, 62] width 133 height 9
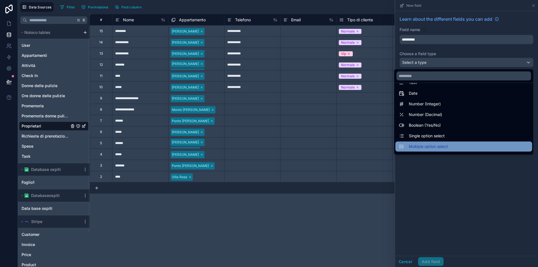
scroll to position [20, 0]
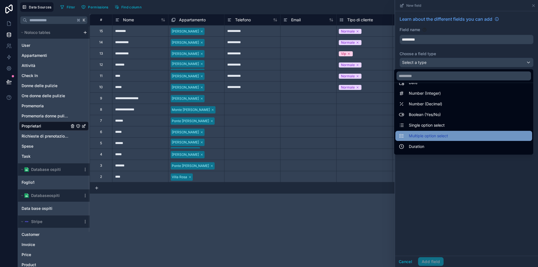
click at [457, 137] on div "Multiple option select" at bounding box center [464, 136] width 130 height 7
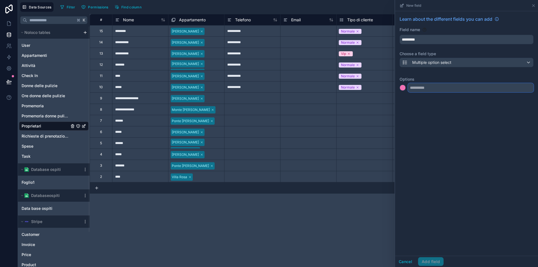
click at [447, 92] on input "text" at bounding box center [471, 87] width 126 height 9
type input "**********"
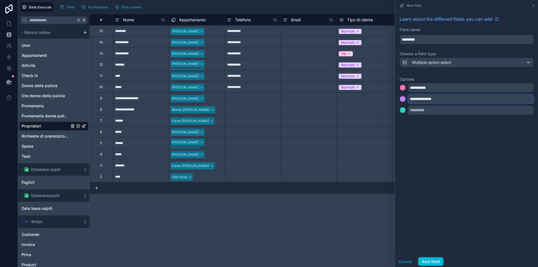
type input "**********"
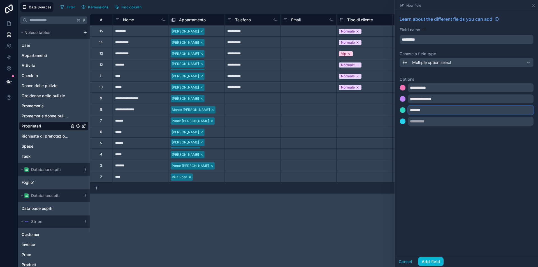
type input "*******"
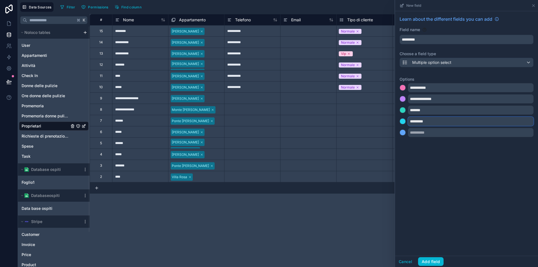
type input "*********"
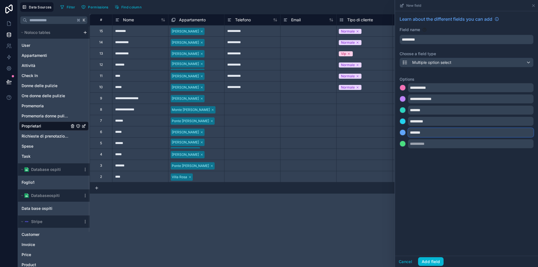
type input "*******"
drag, startPoint x: 435, startPoint y: 133, endPoint x: 407, endPoint y: 132, distance: 28.9
click at [407, 132] on div "*******" at bounding box center [467, 132] width 134 height 9
type input "**********"
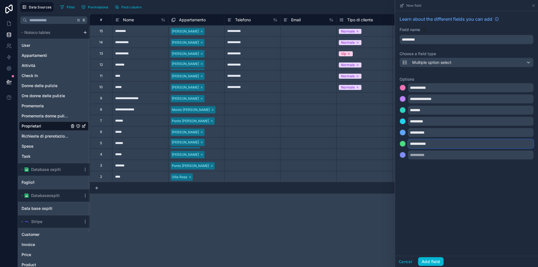
type input "**********"
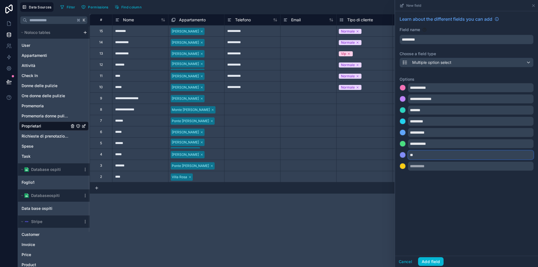
type input "*"
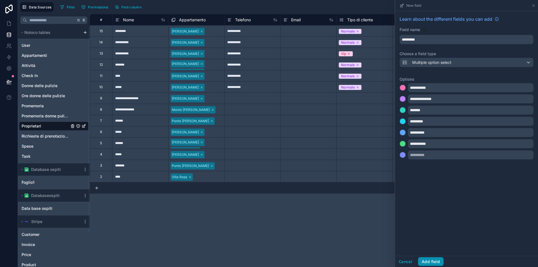
click at [434, 263] on button "Add field" at bounding box center [431, 261] width 26 height 9
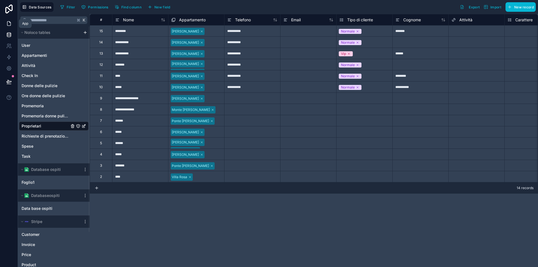
click at [9, 20] on link at bounding box center [9, 23] width 18 height 11
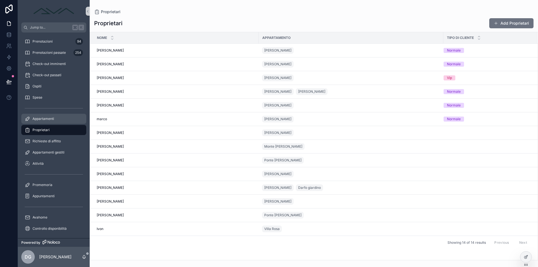
click at [53, 118] on span "Appartamenti" at bounding box center [44, 119] width 22 height 4
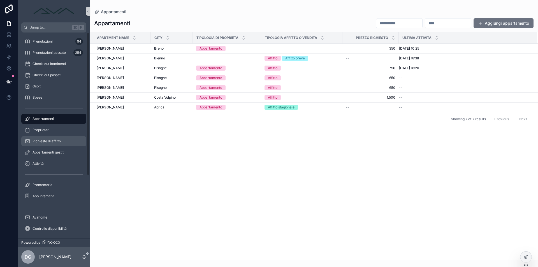
click at [58, 138] on div "Richieste di affitto" at bounding box center [54, 141] width 58 height 9
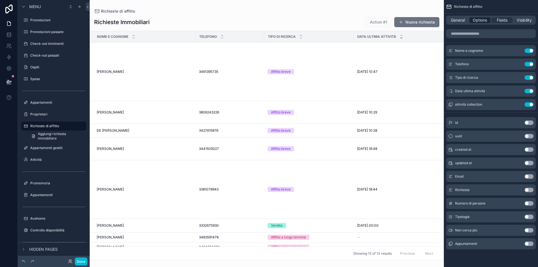
click at [486, 22] on span "Options" at bounding box center [480, 20] width 14 height 6
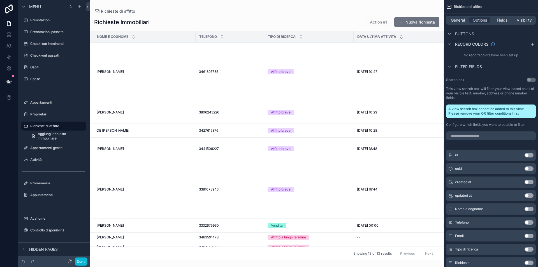
scroll to position [246, 0]
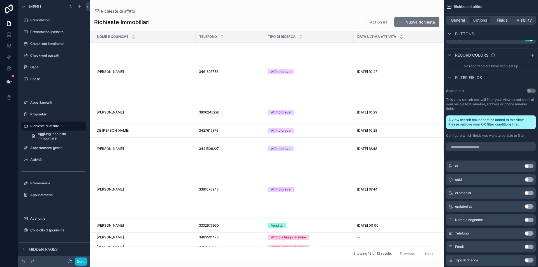
click at [500, 66] on div "No record colors have been set up" at bounding box center [491, 66] width 94 height 9
drag, startPoint x: 518, startPoint y: 65, endPoint x: 487, endPoint y: 67, distance: 31.2
click at [487, 67] on div "No record colors have been set up" at bounding box center [491, 66] width 94 height 9
click at [512, 68] on div "No record colors have been set up" at bounding box center [491, 66] width 94 height 9
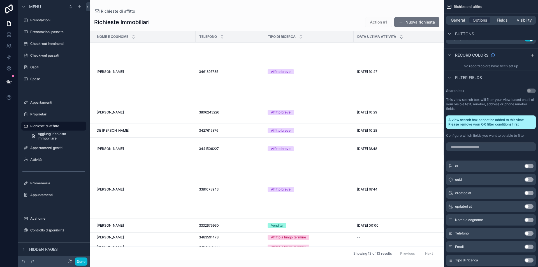
drag, startPoint x: 521, startPoint y: 66, endPoint x: 467, endPoint y: 65, distance: 54.1
click at [467, 65] on div "No record colors have been set up" at bounding box center [491, 66] width 94 height 9
drag, startPoint x: 460, startPoint y: 66, endPoint x: 516, endPoint y: 67, distance: 55.2
click at [510, 67] on div "No record colors have been set up" at bounding box center [491, 66] width 94 height 9
click at [516, 67] on div "No record colors have been set up" at bounding box center [491, 66] width 94 height 9
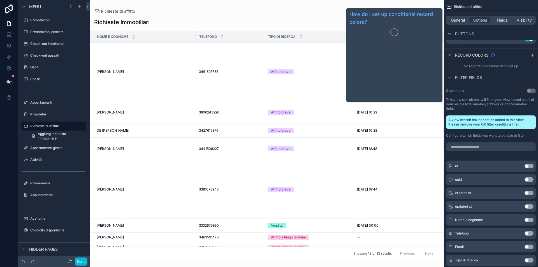
click at [492, 54] on icon "scrollable content" at bounding box center [492, 55] width 3 height 3
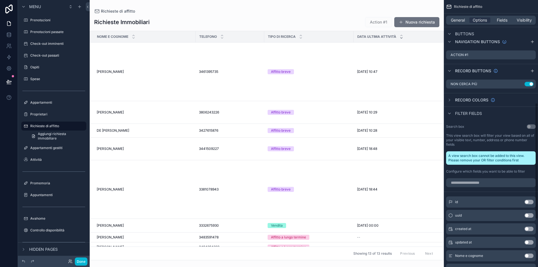
scroll to position [155, 0]
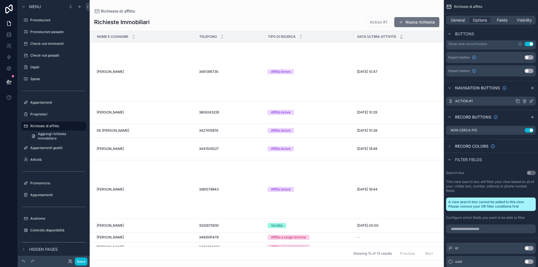
click at [532, 101] on icon "scrollable content" at bounding box center [532, 101] width 2 height 2
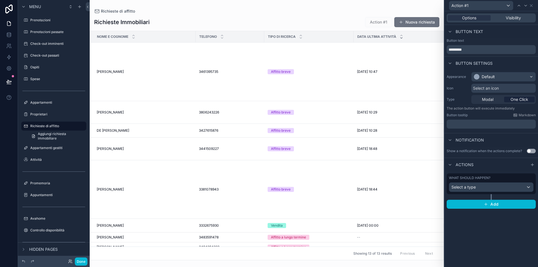
click at [481, 186] on div "Select a type" at bounding box center [491, 187] width 84 height 9
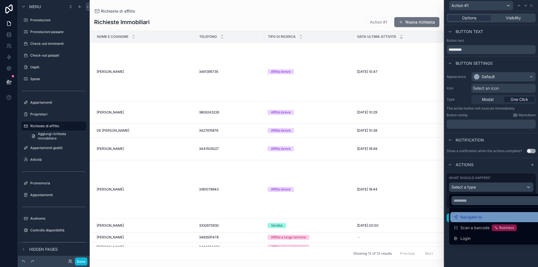
click at [478, 218] on span "Navigate to" at bounding box center [472, 217] width 22 height 7
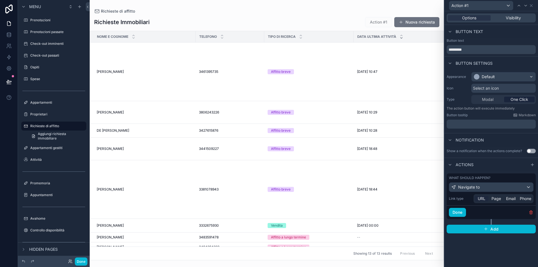
click at [481, 198] on span "URL" at bounding box center [482, 199] width 8 height 6
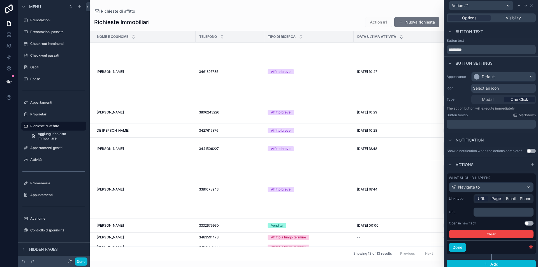
scroll to position [3, 0]
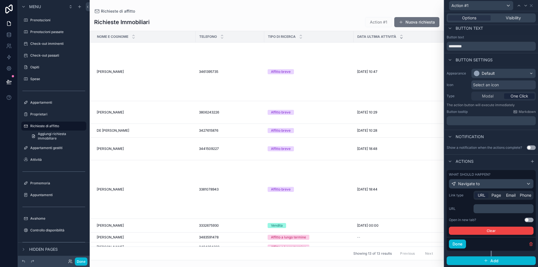
click at [489, 184] on div "Navigate to" at bounding box center [491, 183] width 84 height 9
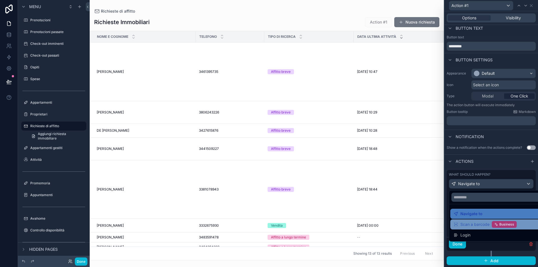
click at [479, 224] on span "Scan a barcode" at bounding box center [475, 224] width 29 height 7
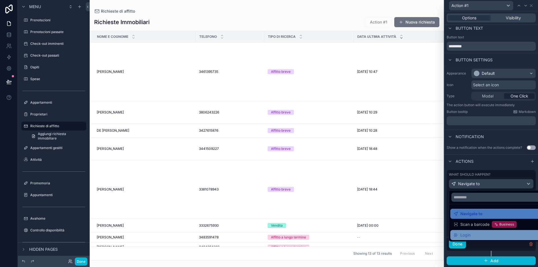
click at [470, 234] on span "Login" at bounding box center [466, 235] width 10 height 7
click at [472, 235] on div "Login" at bounding box center [498, 235] width 88 height 7
click at [474, 183] on div at bounding box center [492, 133] width 94 height 267
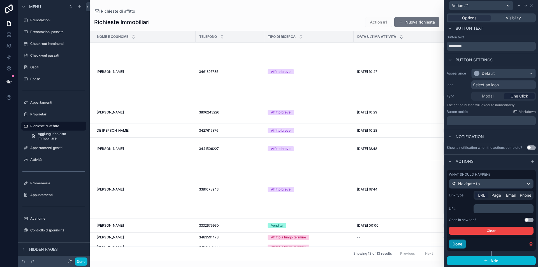
click at [460, 244] on button "Done" at bounding box center [457, 244] width 17 height 9
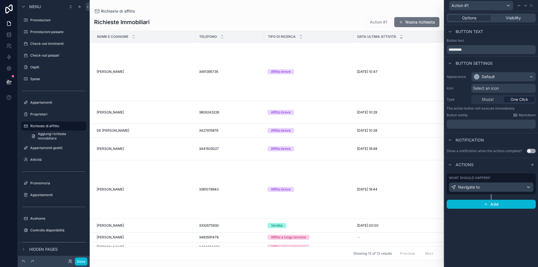
click at [462, 165] on span "Actions" at bounding box center [465, 165] width 18 height 6
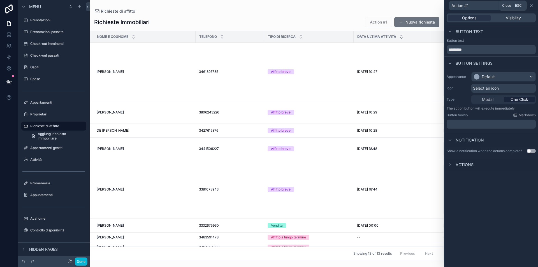
click at [532, 4] on icon at bounding box center [531, 5] width 4 height 4
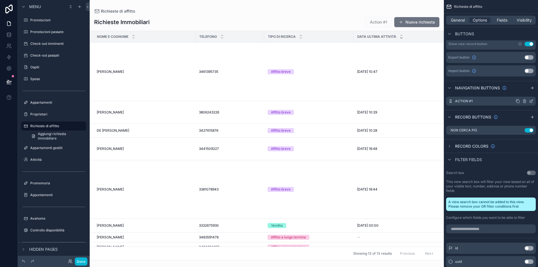
click at [526, 101] on icon "scrollable content" at bounding box center [525, 101] width 4 height 4
click at [521, 92] on icon at bounding box center [522, 92] width 4 height 4
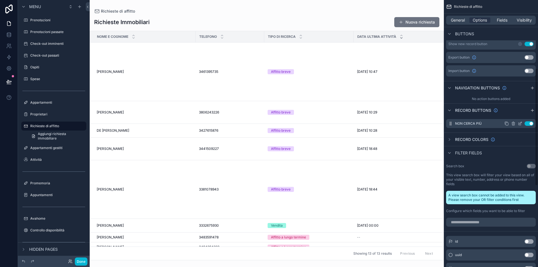
scroll to position [165, 0]
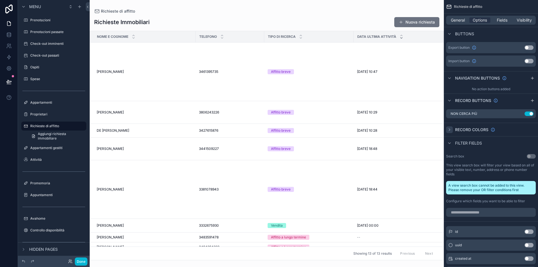
click at [452, 129] on div "scrollable content" at bounding box center [449, 129] width 7 height 7
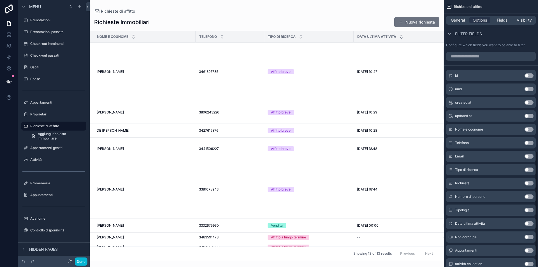
scroll to position [348, 0]
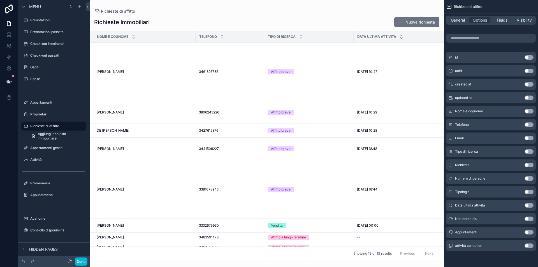
click at [528, 190] on button "Use setting" at bounding box center [529, 192] width 9 height 4
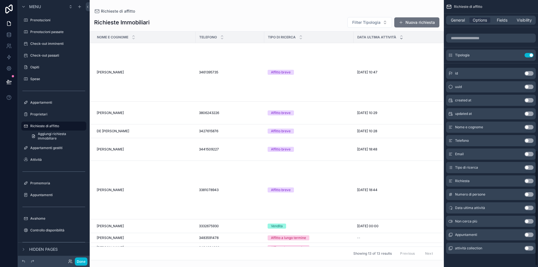
click at [368, 21] on div "scrollable content" at bounding box center [267, 133] width 354 height 267
click at [372, 25] on span "Filter Tipologia" at bounding box center [366, 23] width 28 height 6
click at [339, 17] on div "Richieste Immobiliari Filter Tipologia Nuova richiesta" at bounding box center [266, 22] width 345 height 11
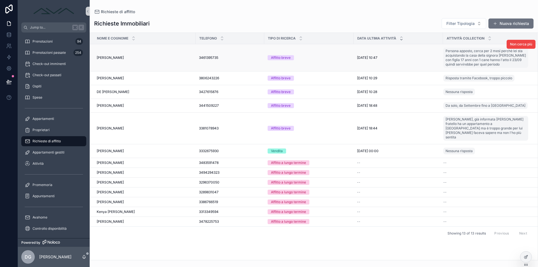
click at [254, 59] on div "3461395735 3461395735" at bounding box center [230, 58] width 62 height 4
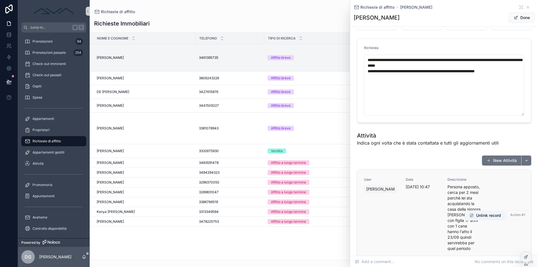
scroll to position [213, 0]
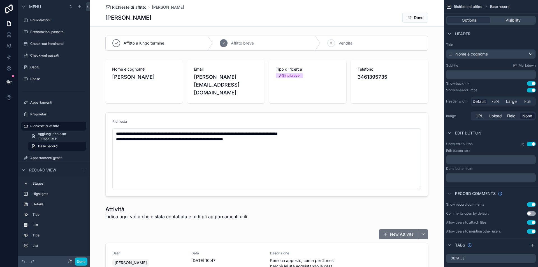
click at [133, 7] on span "Richieste di affitto" at bounding box center [129, 7] width 34 height 6
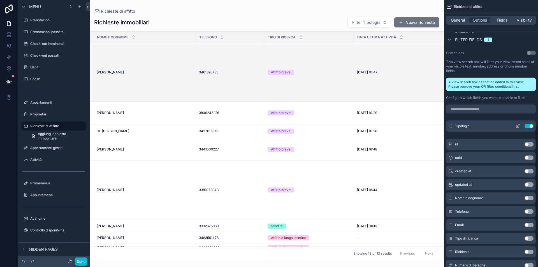
scroll to position [351, 0]
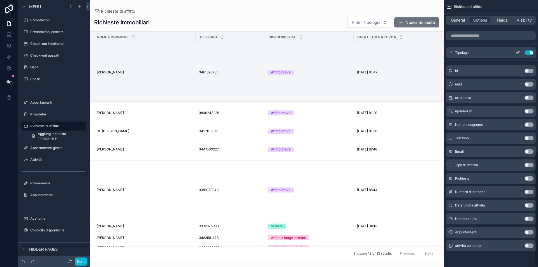
click at [530, 51] on button "Use setting" at bounding box center [529, 52] width 9 height 4
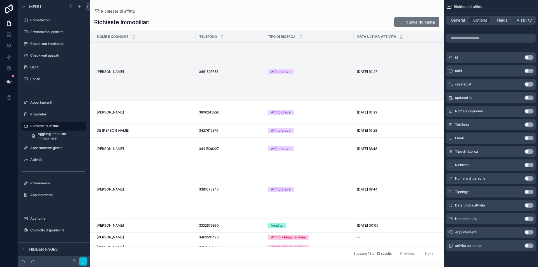
scroll to position [348, 0]
click at [528, 151] on button "Use setting" at bounding box center [529, 151] width 9 height 4
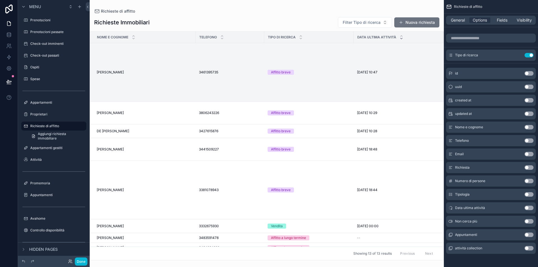
click at [528, 128] on button "Use setting" at bounding box center [529, 127] width 9 height 4
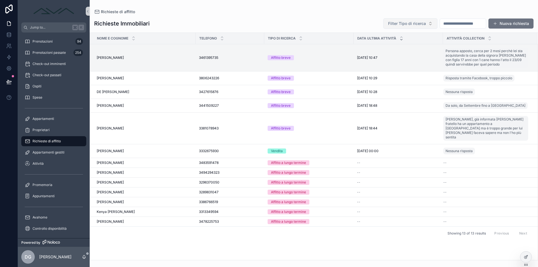
click at [401, 24] on span "Filter Tipo di ricerca" at bounding box center [407, 24] width 38 height 6
click at [333, 19] on div "Richieste Immobiliari Filter Tipo di ricerca Nuova richiesta" at bounding box center [314, 23] width 440 height 11
click at [446, 22] on input "scrollable content" at bounding box center [463, 24] width 46 height 8
click at [336, 25] on div "Richieste Immobiliari Filter Tipo di ricerca Nuova richiesta" at bounding box center [314, 23] width 440 height 11
click at [49, 127] on div "Proprietari" at bounding box center [54, 130] width 58 height 9
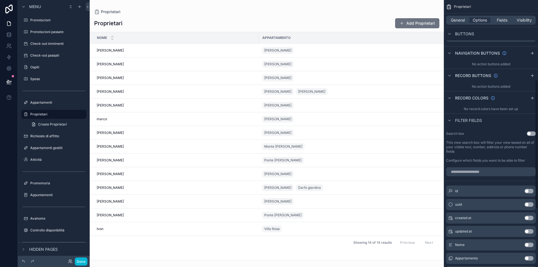
scroll to position [227, 0]
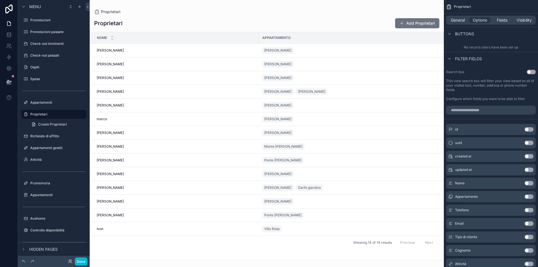
click at [530, 182] on button "Use setting" at bounding box center [529, 183] width 9 height 4
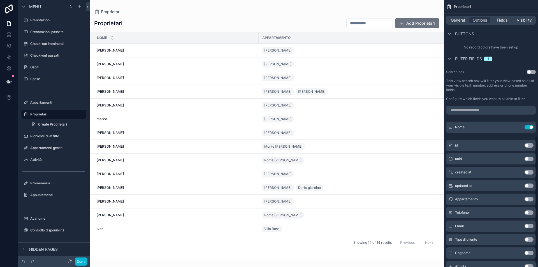
scroll to position [288, 0]
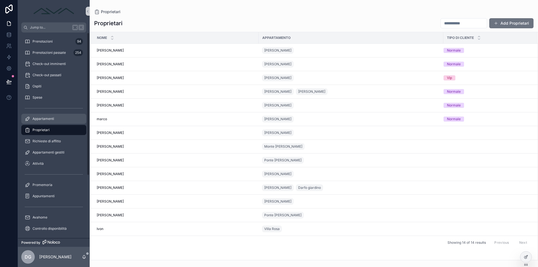
click at [49, 120] on span "Appartamenti" at bounding box center [44, 119] width 22 height 4
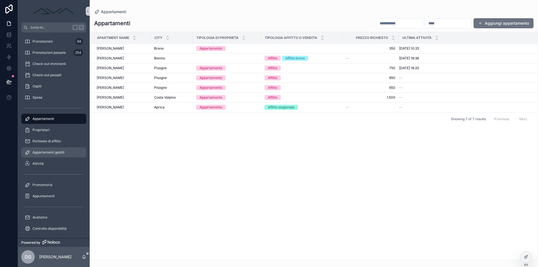
click at [51, 149] on div "Appartamenti gestiti" at bounding box center [54, 152] width 58 height 9
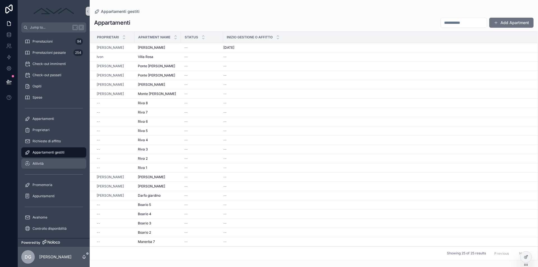
click at [54, 165] on div "Attività" at bounding box center [54, 163] width 58 height 9
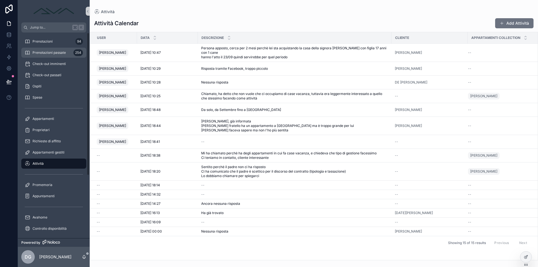
click at [49, 49] on div "Prenotazioni passate 254" at bounding box center [54, 52] width 58 height 9
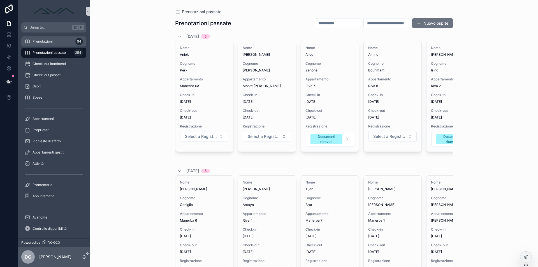
click at [55, 45] on div "Prenotazioni 94" at bounding box center [54, 41] width 58 height 9
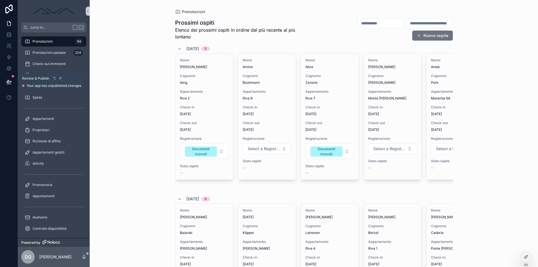
click at [12, 80] on button at bounding box center [9, 82] width 12 height 16
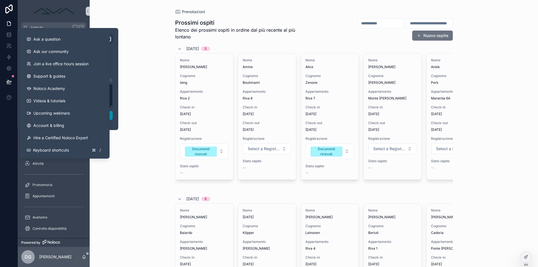
click at [110, 115] on button "Publish" at bounding box center [68, 115] width 90 height 9
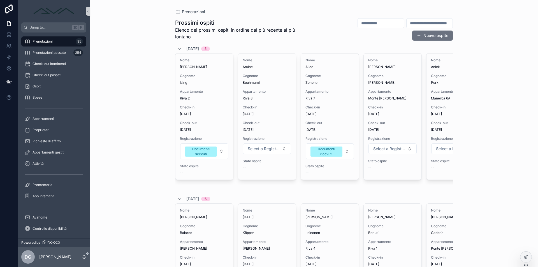
drag, startPoint x: 150, startPoint y: 119, endPoint x: 101, endPoint y: 118, distance: 48.8
click at [150, 119] on div "Prenotazioni Prossimi ospiti Elenco dei prossimi ospiti in ordine dal più recen…" at bounding box center [314, 133] width 449 height 267
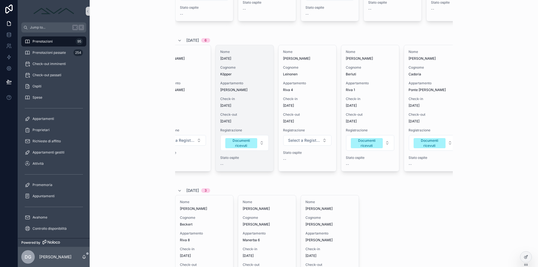
scroll to position [0, 56]
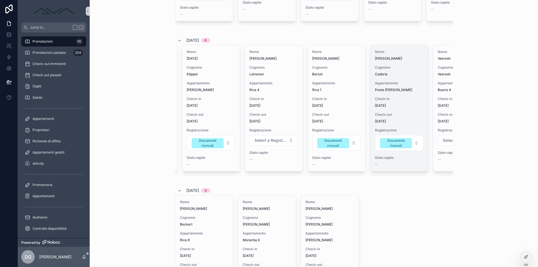
click at [391, 95] on div "Nome Alberto Cognome Cadoria Appartamento Ponte Pietro Check-in 12/09/2025 Chec…" at bounding box center [400, 108] width 58 height 126
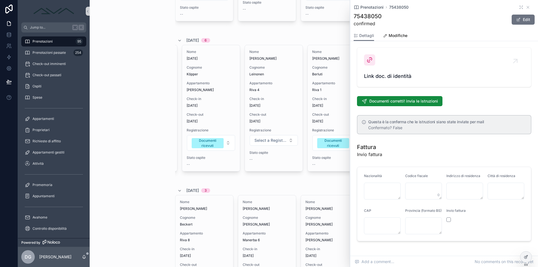
scroll to position [615, 0]
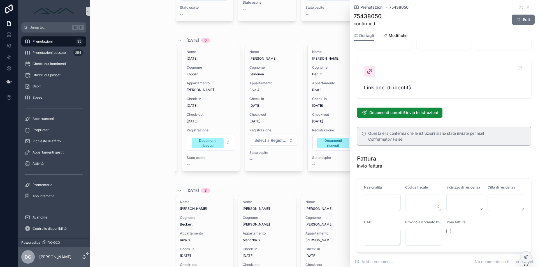
click at [378, 84] on span "Link doc. di identità" at bounding box center [444, 88] width 160 height 8
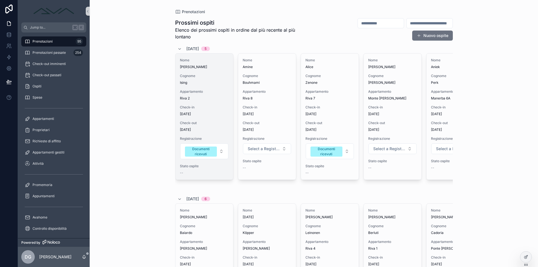
click at [214, 92] on span "Appartamento" at bounding box center [204, 91] width 49 height 4
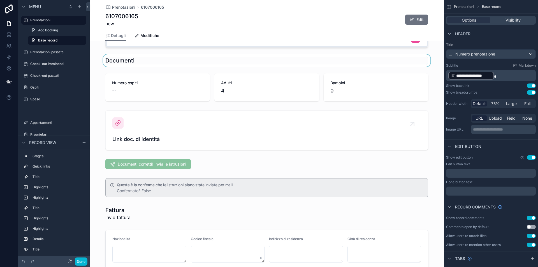
scroll to position [603, 0]
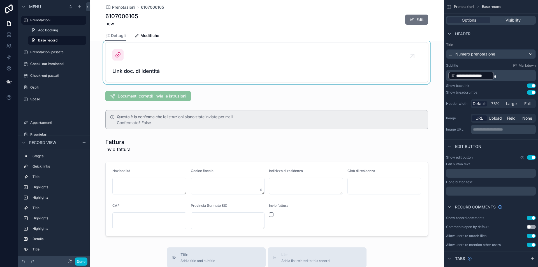
click at [182, 59] on div "scrollable content" at bounding box center [267, 62] width 354 height 44
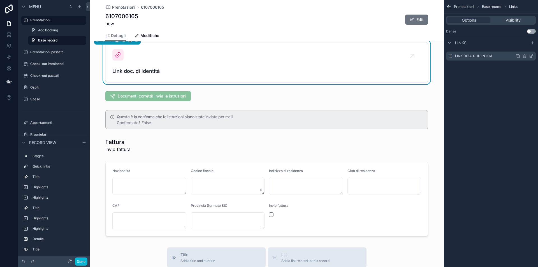
click at [532, 55] on icon "scrollable content" at bounding box center [531, 56] width 4 height 4
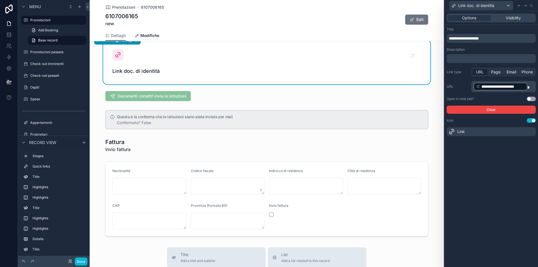
click at [534, 98] on button "Use setting" at bounding box center [531, 99] width 9 height 4
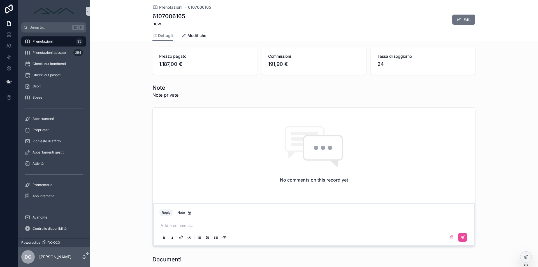
scroll to position [0, 0]
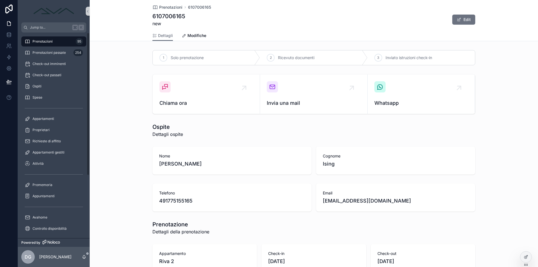
click at [67, 40] on div "Prenotazioni 95" at bounding box center [54, 41] width 58 height 9
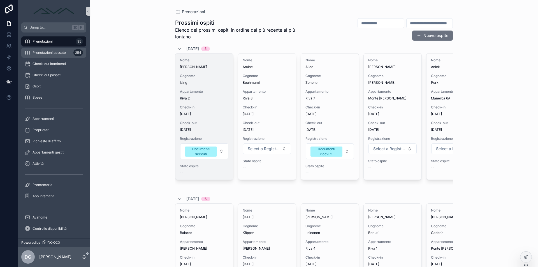
click at [63, 50] on div "Prenotazioni passate 254" at bounding box center [54, 52] width 58 height 9
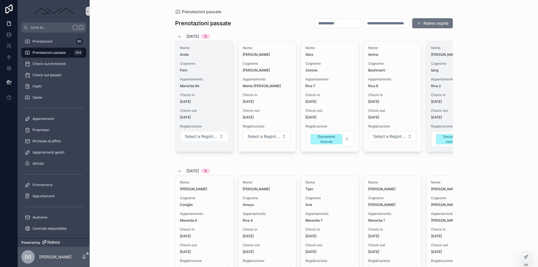
click at [198, 81] on span "Appartamento" at bounding box center [204, 79] width 49 height 4
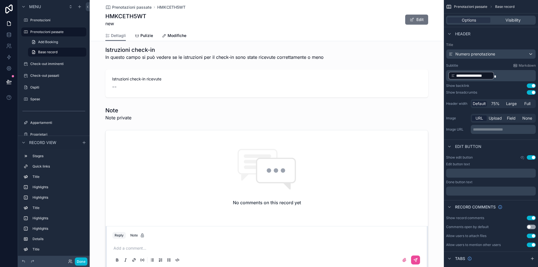
scroll to position [564, 0]
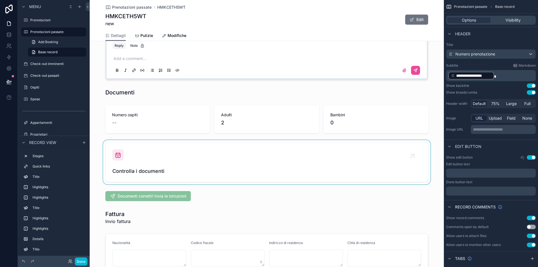
click at [188, 155] on div "scrollable content" at bounding box center [267, 162] width 354 height 44
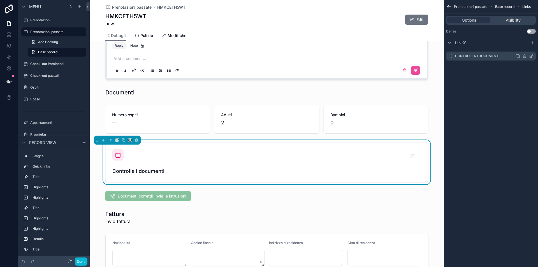
click at [530, 56] on icon "scrollable content" at bounding box center [531, 56] width 3 height 3
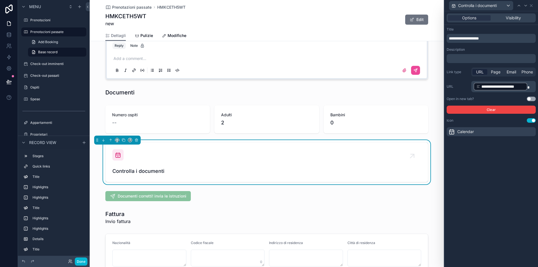
click at [530, 99] on button "Use setting" at bounding box center [531, 99] width 9 height 4
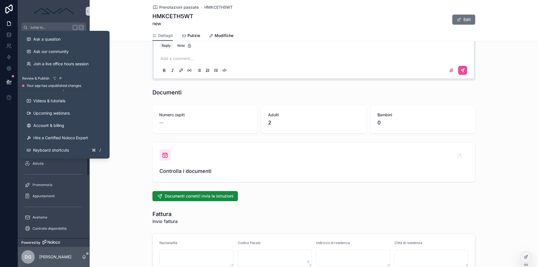
click at [10, 86] on button at bounding box center [9, 82] width 12 height 16
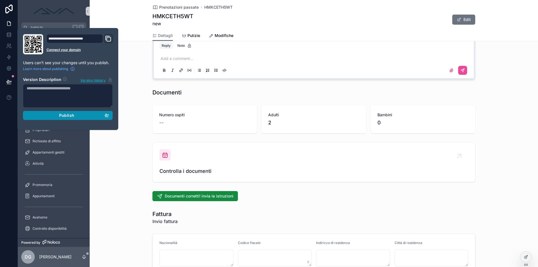
click at [50, 118] on button "Publish" at bounding box center [68, 115] width 90 height 9
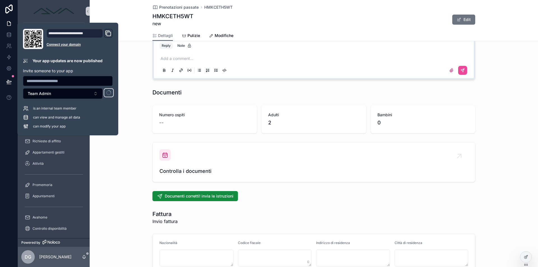
click at [131, 68] on div "No comments on this record yet Reply Note Add a comment..." at bounding box center [314, 10] width 449 height 144
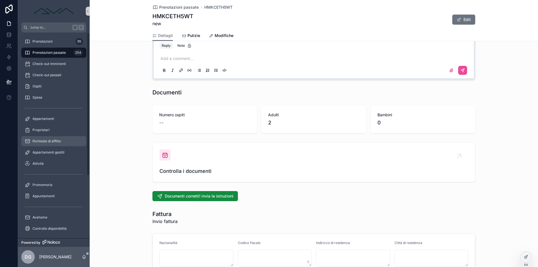
click at [50, 141] on span "Richieste di affitto" at bounding box center [47, 141] width 28 height 4
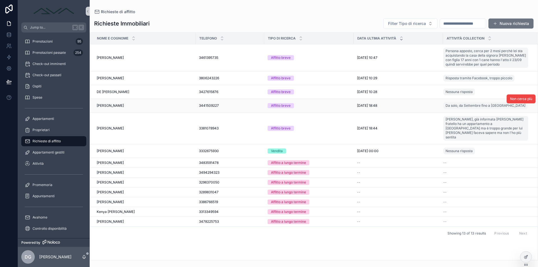
click at [153, 107] on div "Giuseppe Cidoni Giuseppe Cidoni" at bounding box center [145, 105] width 96 height 4
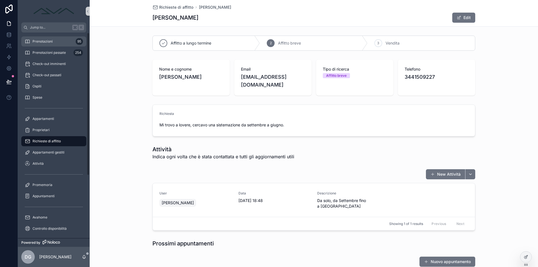
click at [48, 40] on span "Prenotazioni" at bounding box center [43, 41] width 20 height 4
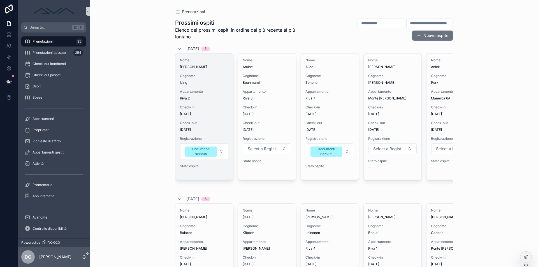
click at [205, 75] on span "Cognome" at bounding box center [204, 76] width 49 height 4
click at [209, 72] on div "Nome Peter Cognome Ising Appartamento Riva 2 Check-in 11/09/2025 Check-out 17/0…" at bounding box center [205, 117] width 58 height 126
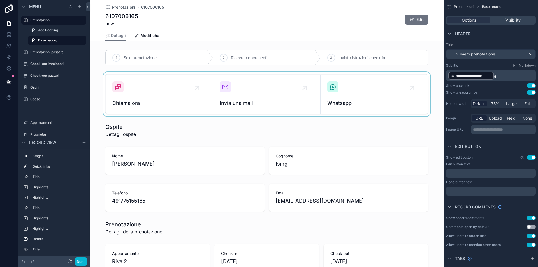
click at [186, 74] on div "scrollable content" at bounding box center [267, 94] width 354 height 44
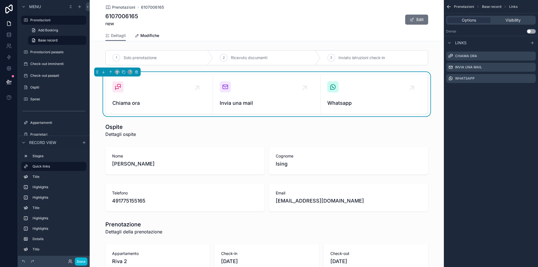
click at [532, 32] on button "Use setting" at bounding box center [531, 31] width 9 height 4
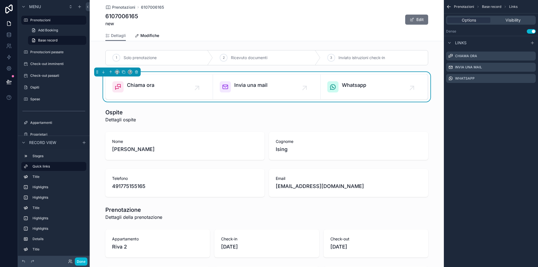
click at [532, 32] on button "Use setting" at bounding box center [531, 31] width 9 height 4
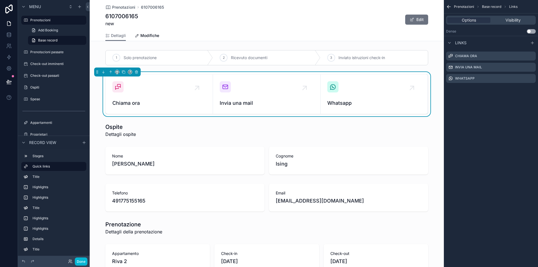
click at [532, 32] on button "Use setting" at bounding box center [531, 31] width 9 height 4
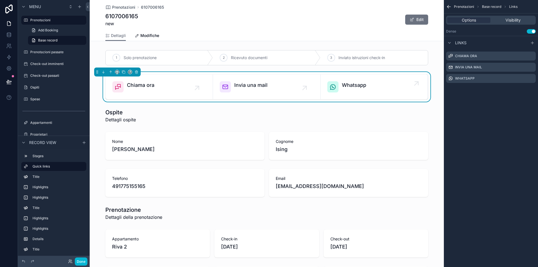
click at [363, 85] on span "Whatsapp" at bounding box center [354, 85] width 24 height 8
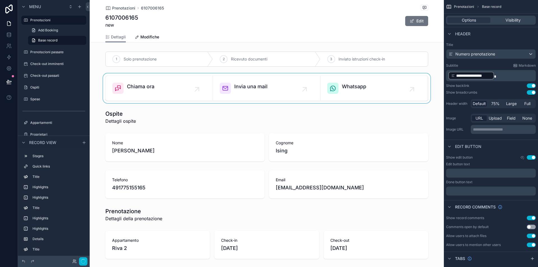
click at [281, 75] on div "scrollable content" at bounding box center [267, 88] width 354 height 30
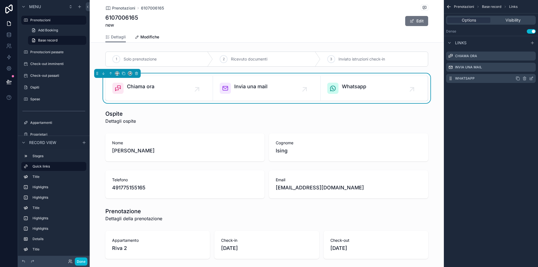
click at [532, 79] on icon "scrollable content" at bounding box center [531, 78] width 4 height 4
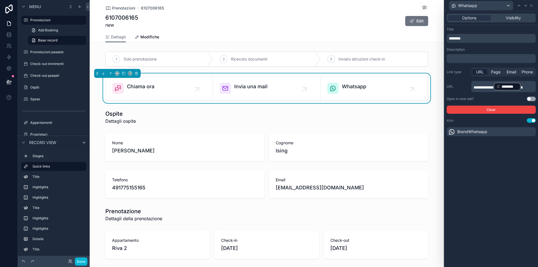
click at [532, 96] on div "**********" at bounding box center [491, 91] width 89 height 46
click at [532, 98] on button "Use setting" at bounding box center [531, 99] width 9 height 4
click at [533, 4] on icon at bounding box center [531, 5] width 4 height 4
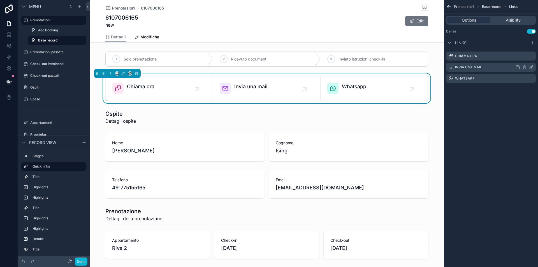
click at [532, 68] on icon "scrollable content" at bounding box center [532, 67] width 2 height 2
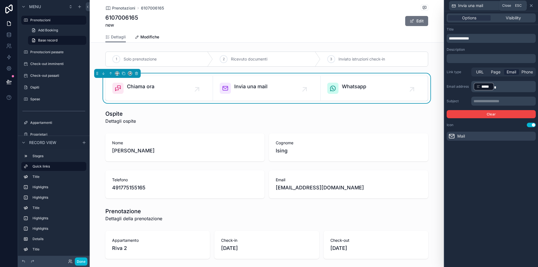
click at [532, 5] on icon at bounding box center [531, 5] width 4 height 4
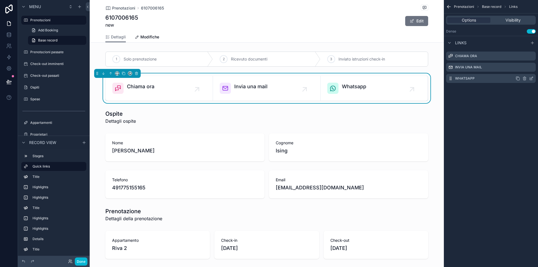
click at [532, 78] on icon "scrollable content" at bounding box center [531, 78] width 4 height 4
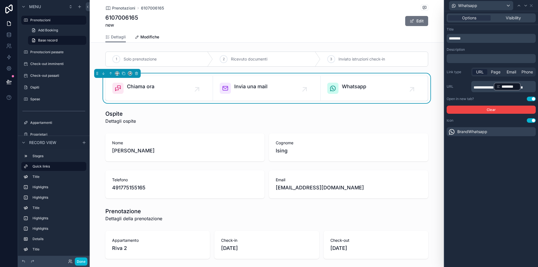
click at [523, 86] on span "scrollable content" at bounding box center [522, 88] width 2 height 4
drag, startPoint x: 500, startPoint y: 87, endPoint x: 459, endPoint y: 87, distance: 41.2
click at [459, 87] on div "**********" at bounding box center [491, 86] width 89 height 11
copy span "**********"
click at [50, 52] on label "Prenotazioni passate" at bounding box center [52, 52] width 45 height 4
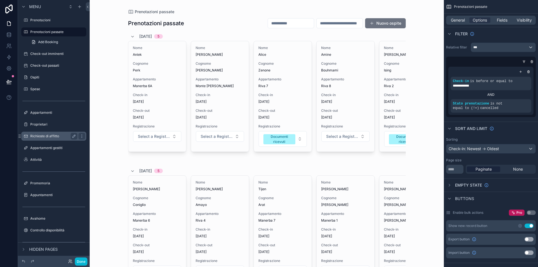
click at [43, 133] on div "Richieste di affitto" at bounding box center [53, 136] width 47 height 7
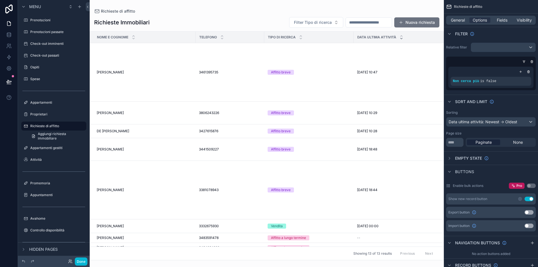
click at [114, 150] on div "scrollable content" at bounding box center [267, 133] width 354 height 267
click at [123, 149] on span "Giuseppe Cidoni" at bounding box center [110, 149] width 27 height 4
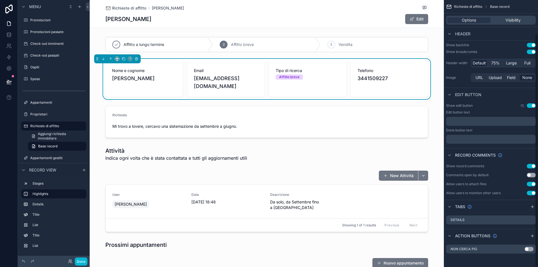
scroll to position [303, 0]
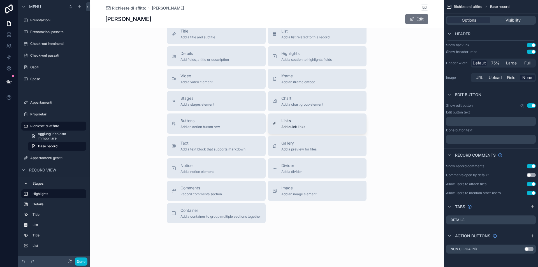
click at [291, 119] on span "Links" at bounding box center [293, 121] width 24 height 6
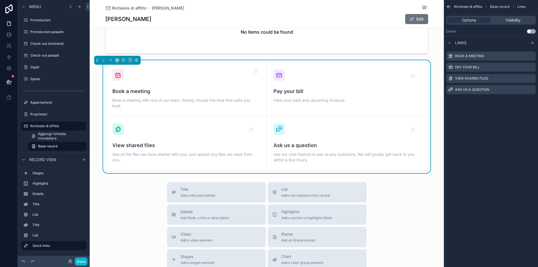
scroll to position [244, 0]
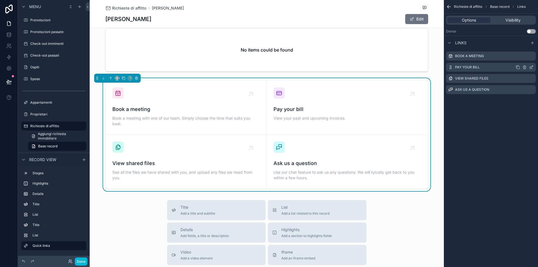
click at [526, 68] on icon "scrollable content" at bounding box center [524, 67] width 3 height 3
click at [523, 58] on icon at bounding box center [522, 58] width 4 height 4
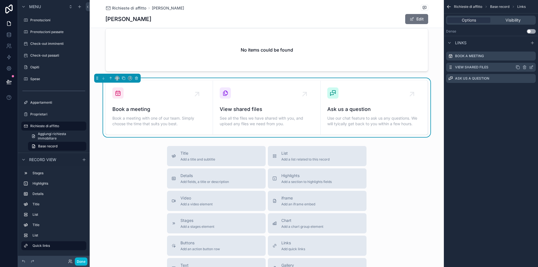
click at [525, 68] on icon "scrollable content" at bounding box center [525, 67] width 0 height 1
click at [523, 58] on icon at bounding box center [522, 58] width 4 height 4
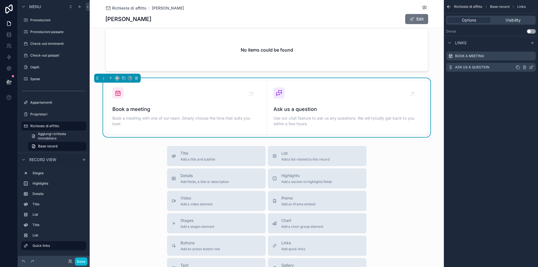
click at [526, 66] on icon "scrollable content" at bounding box center [525, 67] width 4 height 4
click at [522, 57] on icon at bounding box center [522, 57] width 3 height 0
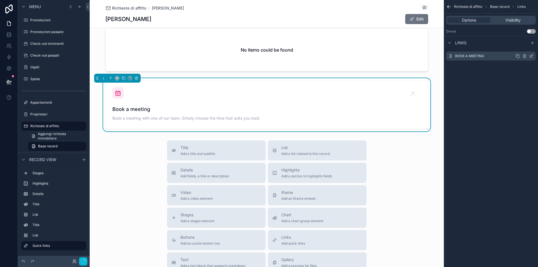
click at [490, 54] on div "Book a meeting" at bounding box center [491, 56] width 90 height 9
click at [533, 56] on icon "scrollable content" at bounding box center [531, 56] width 4 height 4
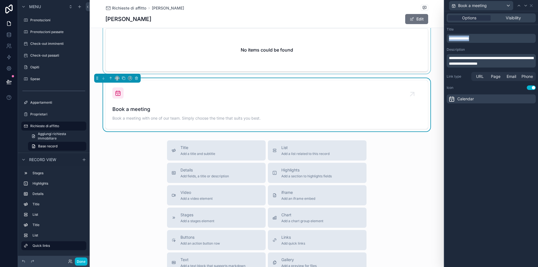
drag, startPoint x: 463, startPoint y: 38, endPoint x: 423, endPoint y: 37, distance: 40.1
click at [423, 38] on div "**********" at bounding box center [269, 133] width 538 height 267
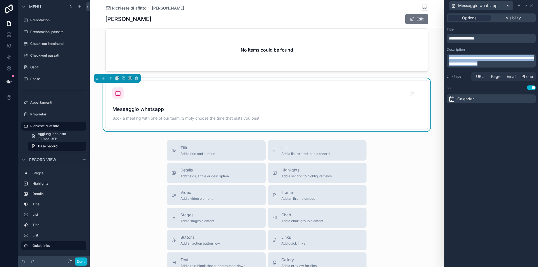
drag, startPoint x: 521, startPoint y: 64, endPoint x: 448, endPoint y: 56, distance: 73.0
click at [448, 56] on div "**********" at bounding box center [491, 60] width 89 height 13
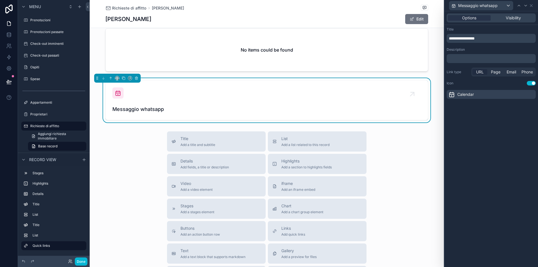
click at [481, 72] on span "URL" at bounding box center [480, 72] width 8 height 6
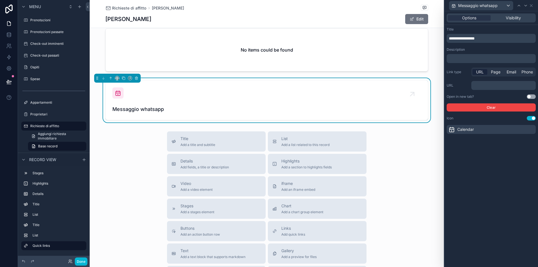
click at [499, 85] on p "﻿" at bounding box center [504, 86] width 61 height 6
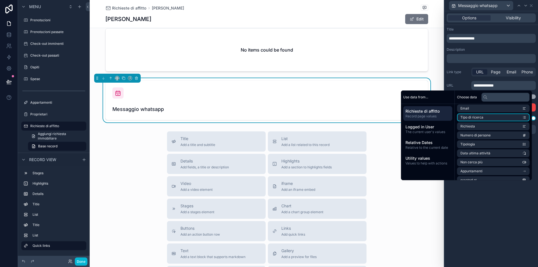
scroll to position [0, 0]
click at [479, 129] on li "Telefono" at bounding box center [493, 128] width 73 height 8
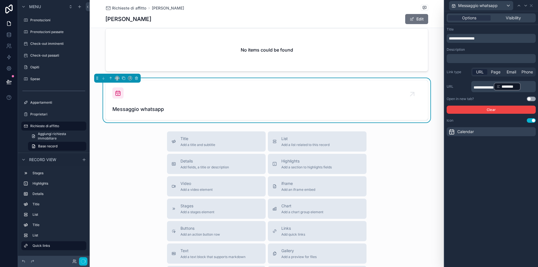
click at [504, 203] on div "**********" at bounding box center [492, 139] width 94 height 256
click at [530, 100] on button "Use setting" at bounding box center [531, 99] width 9 height 4
click at [532, 6] on icon at bounding box center [531, 5] width 4 height 4
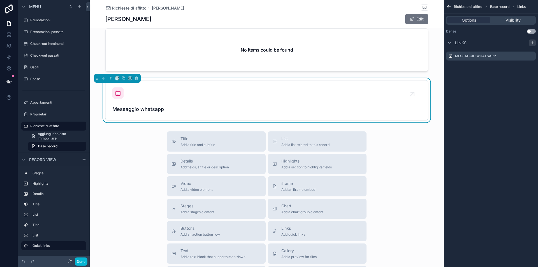
click at [533, 42] on icon "scrollable content" at bounding box center [533, 42] width 0 height 3
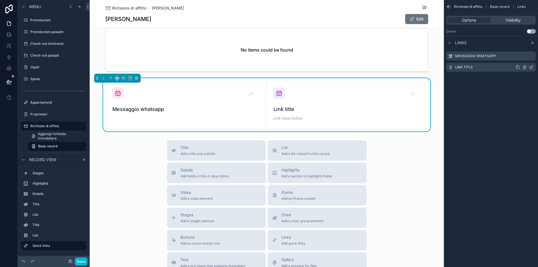
click at [533, 67] on icon "scrollable content" at bounding box center [531, 67] width 4 height 4
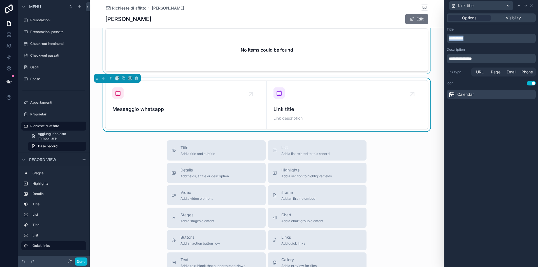
drag, startPoint x: 482, startPoint y: 37, endPoint x: 429, endPoint y: 28, distance: 54.3
click at [429, 29] on div "**********" at bounding box center [269, 133] width 538 height 267
drag, startPoint x: 488, startPoint y: 59, endPoint x: 423, endPoint y: 57, distance: 64.5
click at [423, 57] on div "**********" at bounding box center [269, 133] width 538 height 267
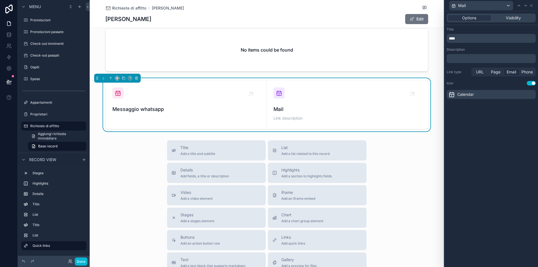
click at [511, 73] on span "Email" at bounding box center [512, 72] width 10 height 6
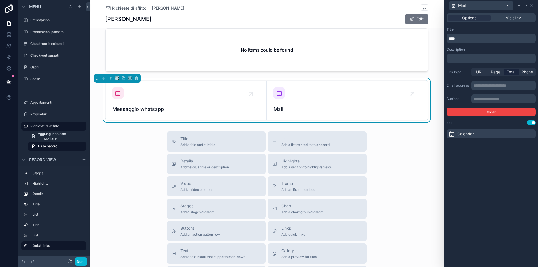
click at [491, 86] on p "**********" at bounding box center [504, 86] width 61 height 6
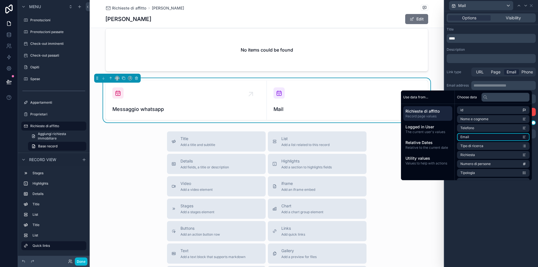
click at [479, 134] on li "Email" at bounding box center [493, 137] width 73 height 8
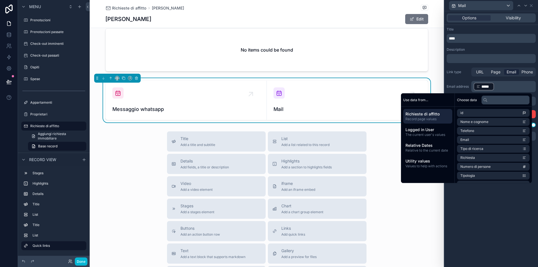
click at [455, 81] on div "Email address ﻿ ***** ﻿ ﻿" at bounding box center [491, 86] width 89 height 11
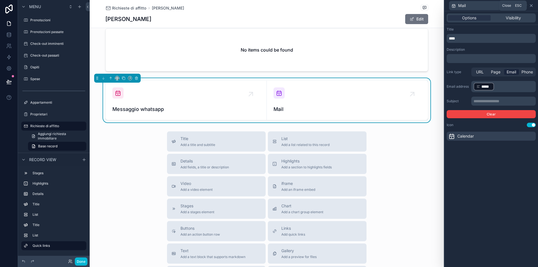
click at [533, 5] on icon at bounding box center [531, 5] width 4 height 4
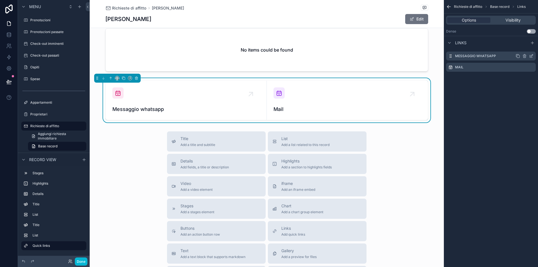
click at [532, 56] on icon "scrollable content" at bounding box center [531, 56] width 4 height 4
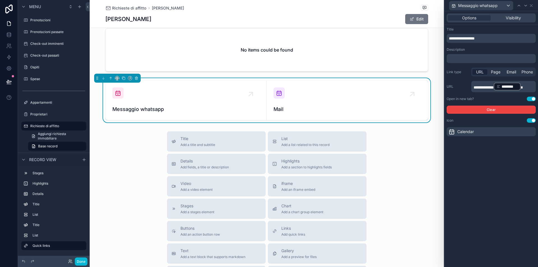
click at [494, 133] on div "Calendar" at bounding box center [491, 131] width 89 height 9
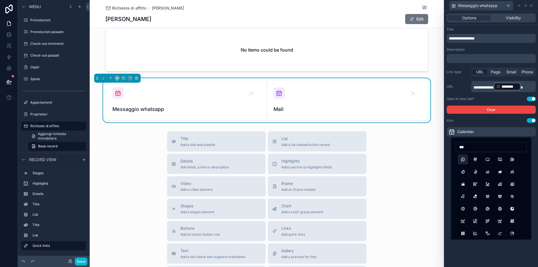
type input "***"
click at [466, 159] on button "BrandWhatsapp" at bounding box center [463, 159] width 10 height 10
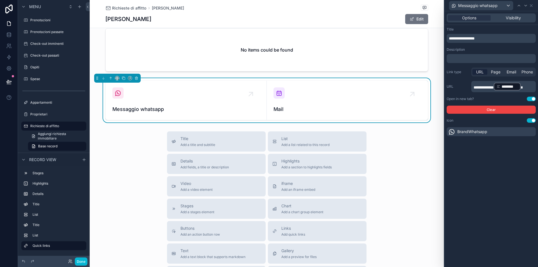
click at [535, 5] on div "Messaggio whatsapp" at bounding box center [491, 5] width 89 height 11
click at [532, 6] on icon at bounding box center [531, 5] width 4 height 4
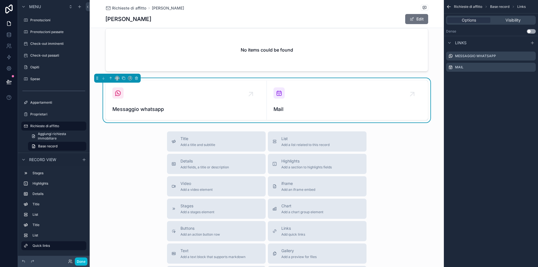
click at [531, 31] on button "Use setting" at bounding box center [531, 31] width 9 height 4
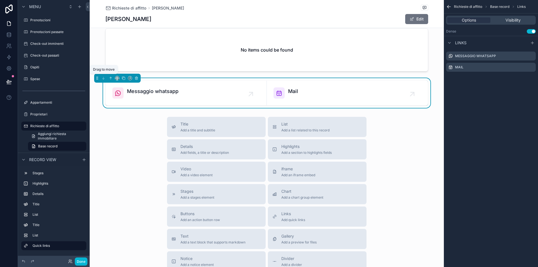
click at [96, 76] on div "scrollable content" at bounding box center [117, 78] width 47 height 9
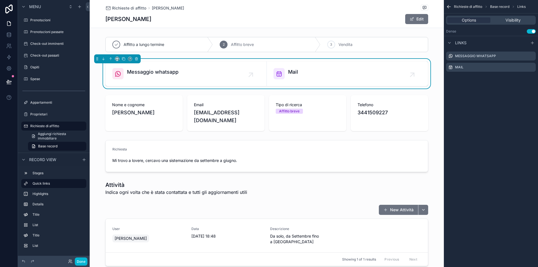
click at [96, 82] on div "Messaggio whatsapp Mail" at bounding box center [267, 74] width 354 height 30
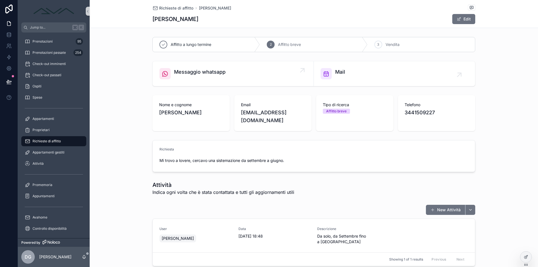
click at [216, 73] on span "Messaggio whatsapp" at bounding box center [200, 72] width 52 height 8
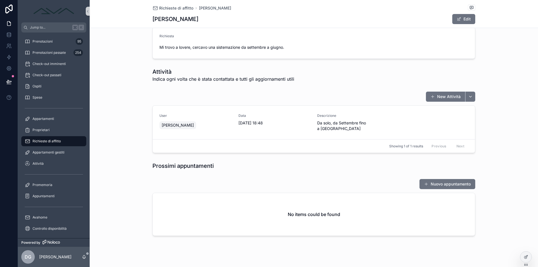
scroll to position [119, 0]
